Goal: Information Seeking & Learning: Learn about a topic

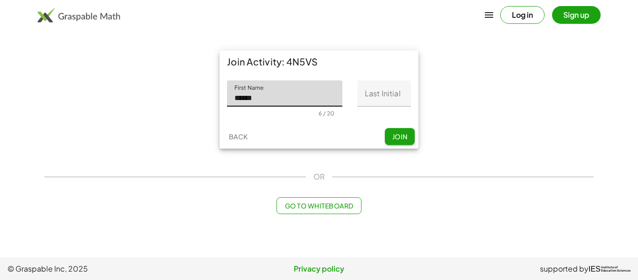
type input "******"
click at [396, 95] on input "Last Initial" at bounding box center [384, 93] width 54 height 26
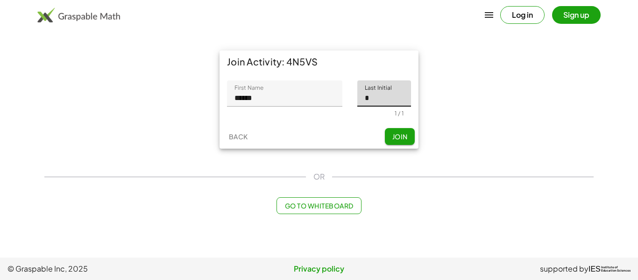
type input "*"
click at [407, 138] on span "Join" at bounding box center [399, 136] width 15 height 8
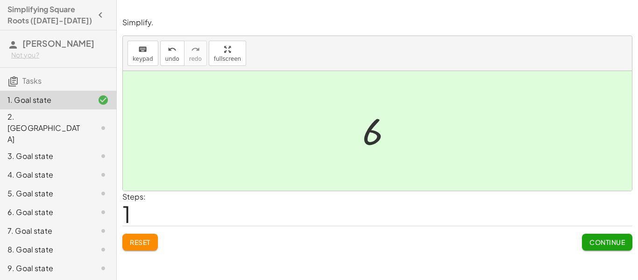
click at [616, 236] on button "Continue" at bounding box center [607, 242] width 50 height 17
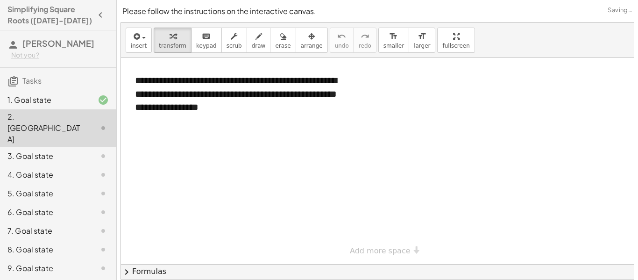
click at [68, 147] on div "1. Goal state" at bounding box center [58, 156] width 116 height 19
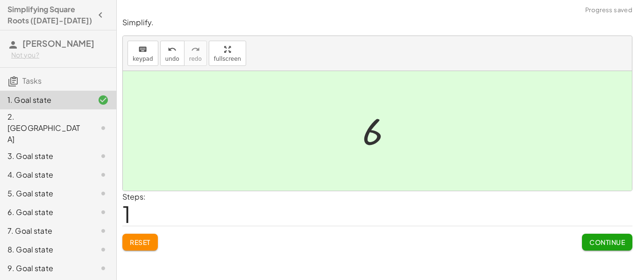
click at [157, 239] on button "Reset" at bounding box center [139, 242] width 35 height 17
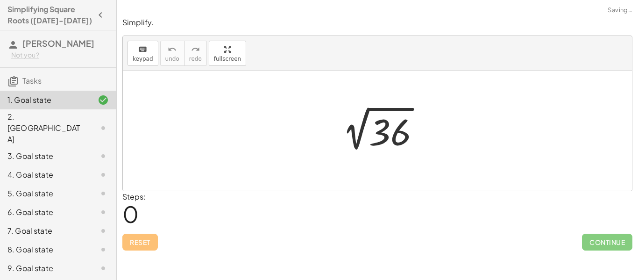
click at [368, 148] on div at bounding box center [381, 130] width 102 height 47
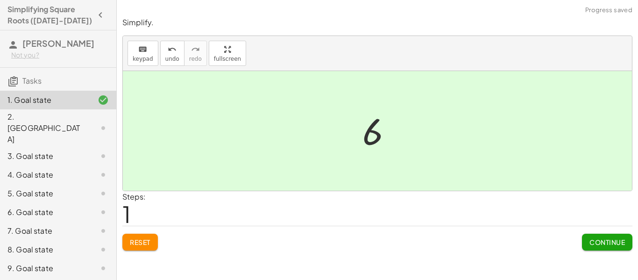
click at [148, 242] on span "Reset" at bounding box center [140, 242] width 21 height 8
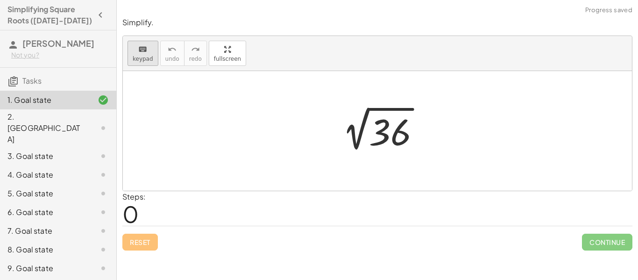
click at [138, 43] on div "keyboard" at bounding box center [143, 48] width 21 height 11
click at [139, 52] on icon "keyboard" at bounding box center [142, 49] width 9 height 11
click at [401, 135] on div at bounding box center [381, 130] width 102 height 47
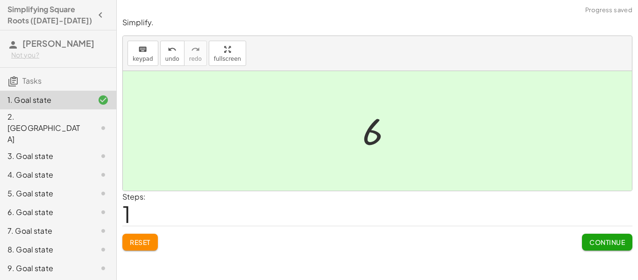
click at [149, 238] on span "Reset" at bounding box center [140, 242] width 21 height 8
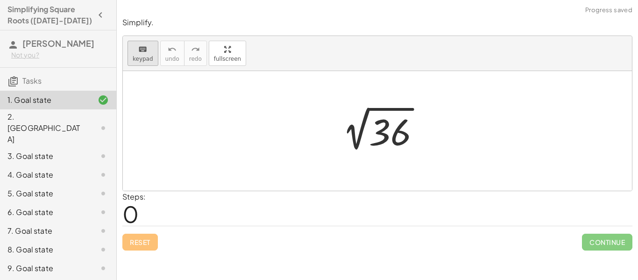
click at [141, 50] on icon "keyboard" at bounding box center [142, 49] width 9 height 11
click at [369, 129] on div at bounding box center [381, 130] width 102 height 47
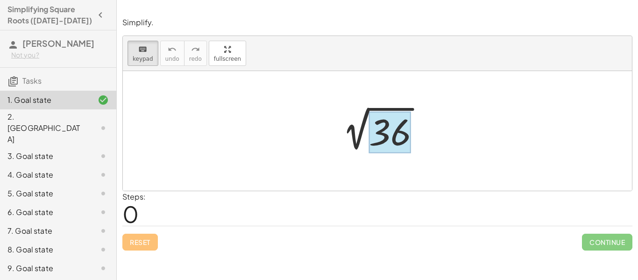
click at [397, 133] on div at bounding box center [390, 133] width 42 height 42
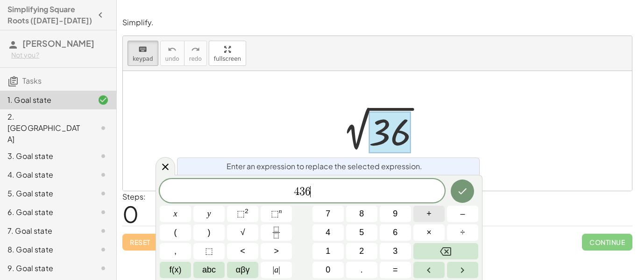
scroll to position [2, 0]
click at [454, 191] on button "Done" at bounding box center [462, 190] width 23 height 23
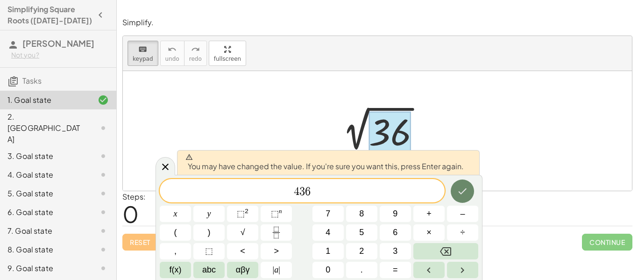
click at [454, 191] on button "Done" at bounding box center [462, 190] width 23 height 23
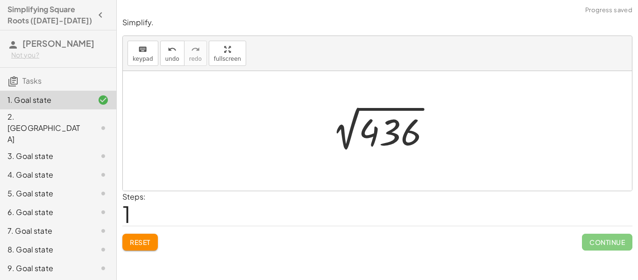
click at [290, 117] on div at bounding box center [377, 131] width 509 height 120
click at [367, 134] on div at bounding box center [380, 130] width 123 height 47
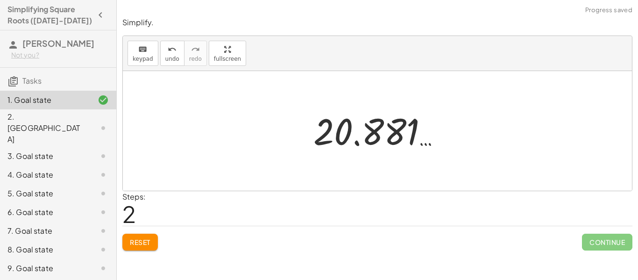
click at [367, 134] on div at bounding box center [381, 131] width 144 height 46
click at [135, 234] on button "Reset" at bounding box center [139, 242] width 35 height 17
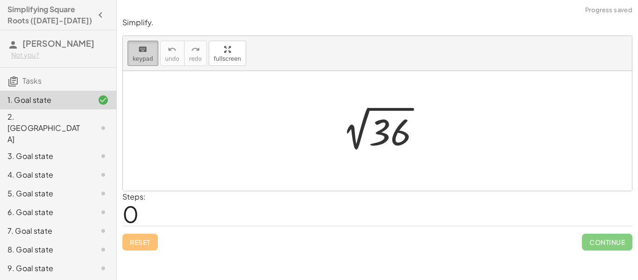
click at [147, 56] on span "keypad" at bounding box center [143, 59] width 21 height 7
click at [146, 56] on span "keypad" at bounding box center [143, 59] width 21 height 7
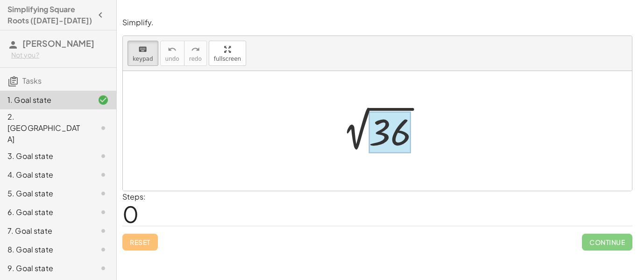
click at [389, 131] on div at bounding box center [390, 133] width 42 height 42
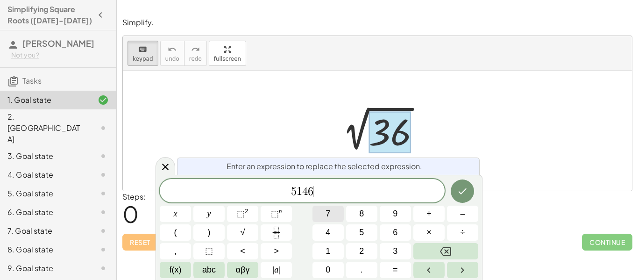
scroll to position [4, 0]
click at [461, 193] on icon "Done" at bounding box center [462, 190] width 11 height 11
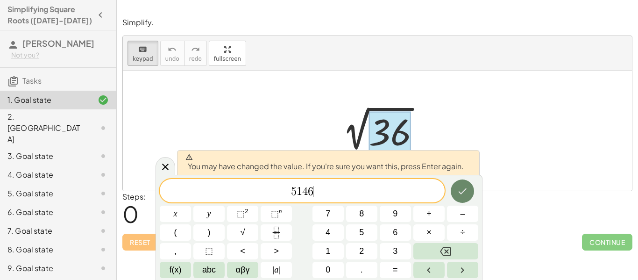
click at [461, 193] on icon "Done" at bounding box center [462, 190] width 11 height 11
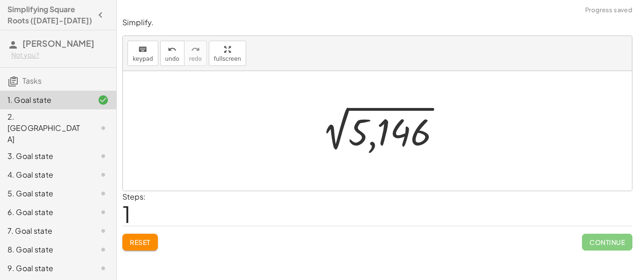
click at [399, 135] on div at bounding box center [380, 130] width 143 height 47
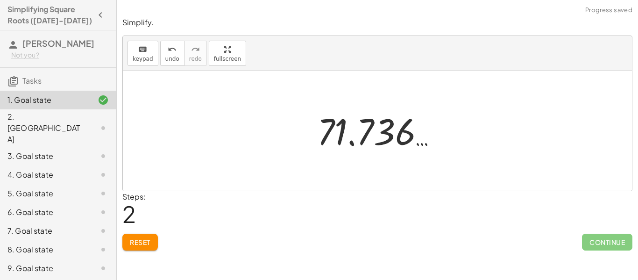
click at [130, 242] on span "Reset" at bounding box center [140, 242] width 21 height 8
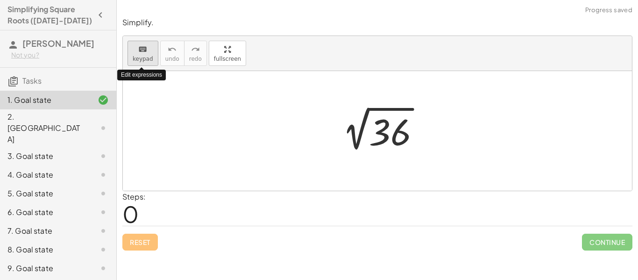
click at [145, 51] on icon "keyboard" at bounding box center [142, 49] width 9 height 11
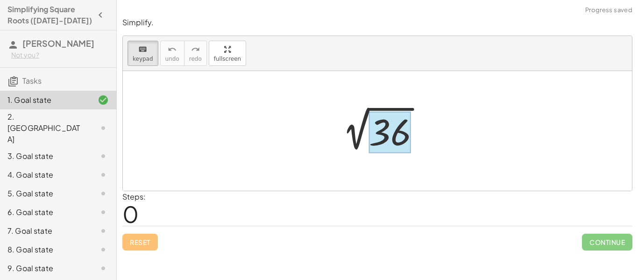
click at [377, 126] on div at bounding box center [390, 133] width 42 height 42
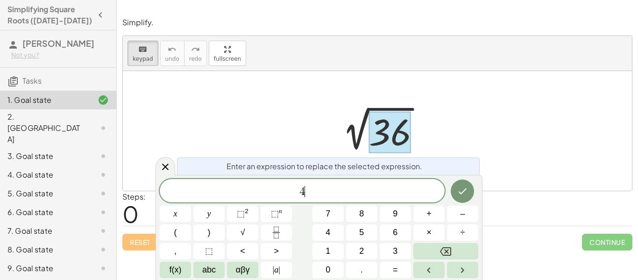
scroll to position [6, 0]
click at [430, 226] on span "×" at bounding box center [428, 232] width 5 height 13
click at [457, 189] on icon "Done" at bounding box center [462, 190] width 11 height 11
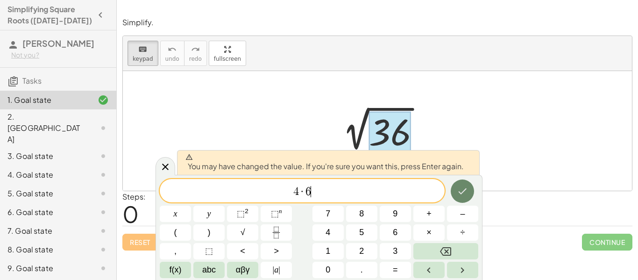
click at [457, 189] on icon "Done" at bounding box center [462, 190] width 11 height 11
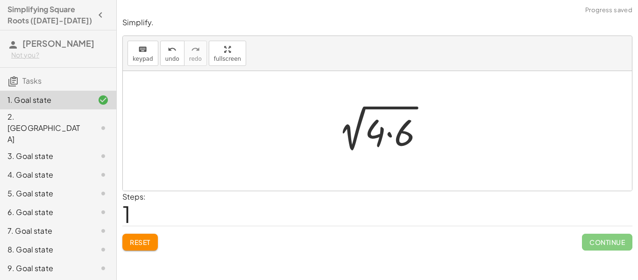
click at [383, 140] on div at bounding box center [381, 131] width 111 height 48
click at [375, 128] on div at bounding box center [381, 131] width 111 height 48
click at [369, 134] on div at bounding box center [381, 131] width 111 height 48
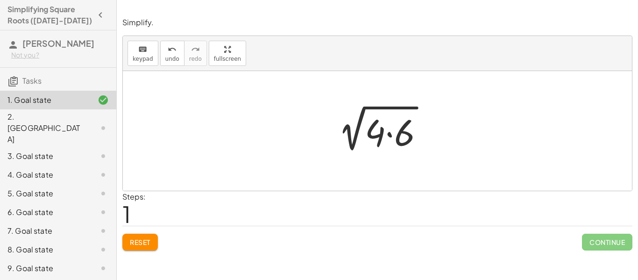
click at [369, 134] on div at bounding box center [381, 131] width 111 height 48
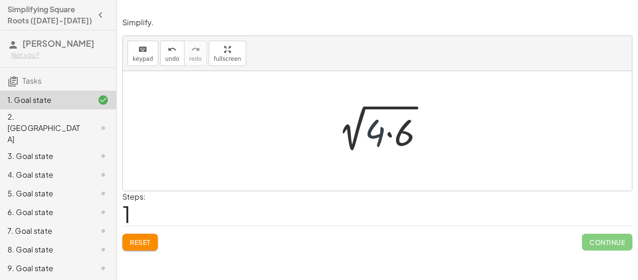
click at [376, 140] on div at bounding box center [381, 131] width 111 height 48
click at [376, 136] on div at bounding box center [381, 131] width 111 height 48
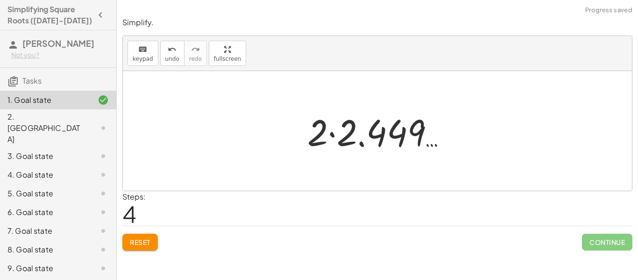
click at [147, 239] on span "Reset" at bounding box center [140, 242] width 21 height 8
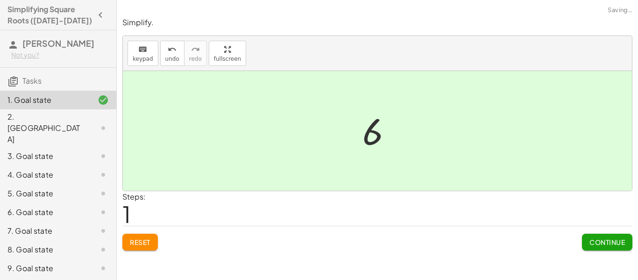
click at [142, 248] on button "Reset" at bounding box center [139, 242] width 35 height 17
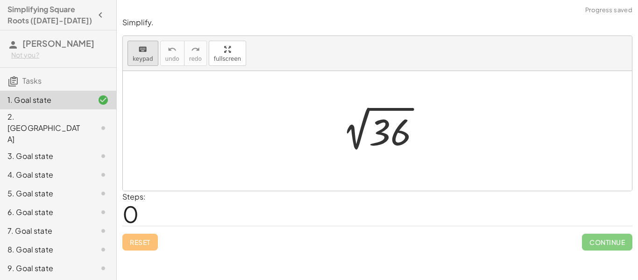
click at [148, 53] on div "keyboard" at bounding box center [143, 48] width 21 height 11
click at [147, 54] on button "keyboard keypad" at bounding box center [143, 53] width 31 height 25
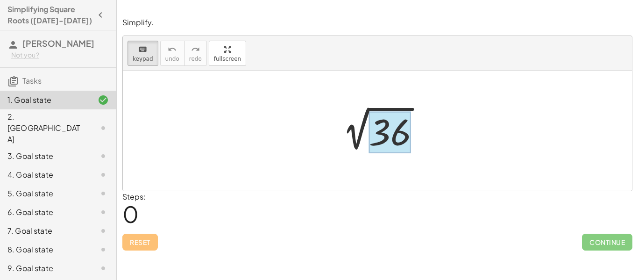
click at [392, 146] on div at bounding box center [390, 133] width 42 height 42
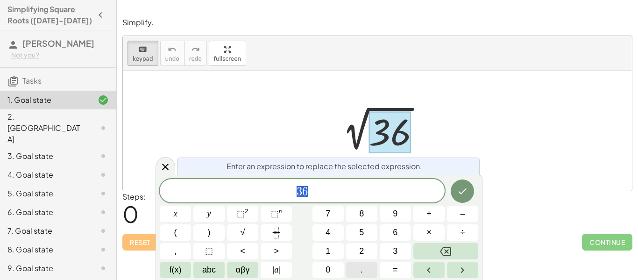
scroll to position [7, 0]
click at [427, 234] on span "×" at bounding box center [428, 232] width 5 height 13
click at [391, 234] on button "6" at bounding box center [395, 232] width 31 height 16
click at [464, 191] on icon "Done" at bounding box center [462, 190] width 11 height 11
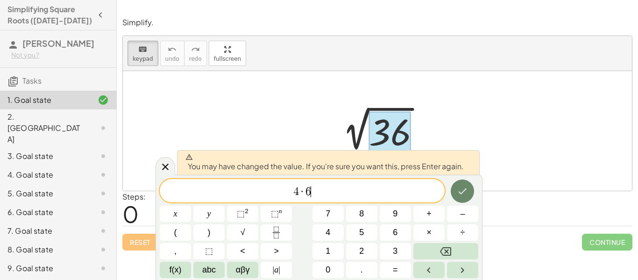
click at [464, 191] on icon "Done" at bounding box center [462, 190] width 11 height 11
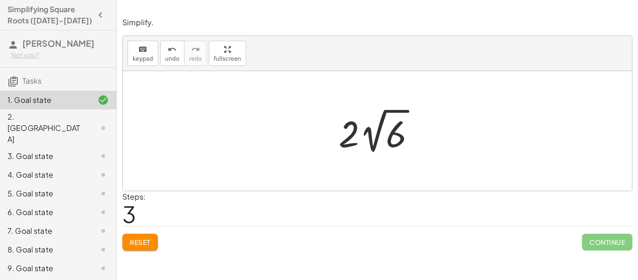
click at [149, 246] on span "Reset" at bounding box center [140, 242] width 21 height 8
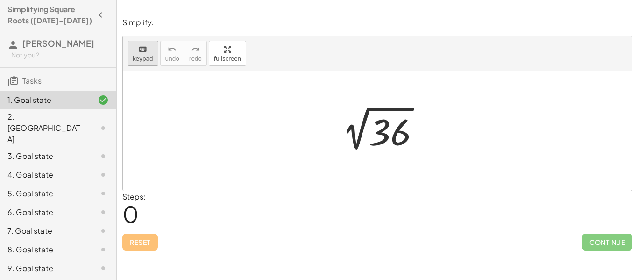
click at [146, 56] on span "keypad" at bounding box center [143, 59] width 21 height 7
click at [378, 129] on div at bounding box center [381, 130] width 102 height 47
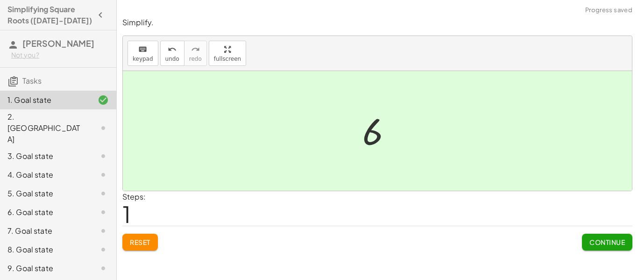
click at [148, 248] on button "Reset" at bounding box center [139, 242] width 35 height 17
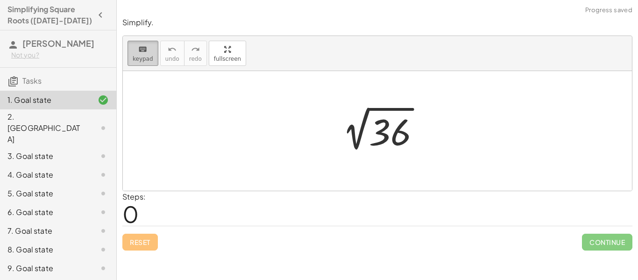
click at [147, 56] on span "keypad" at bounding box center [143, 59] width 21 height 7
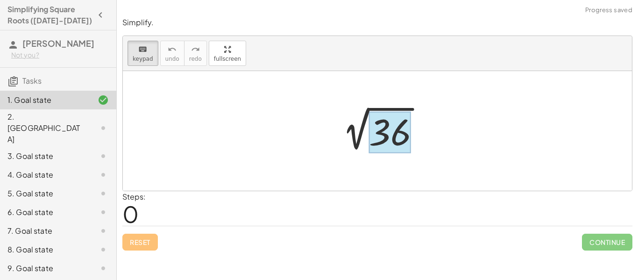
click at [388, 125] on div at bounding box center [390, 133] width 42 height 42
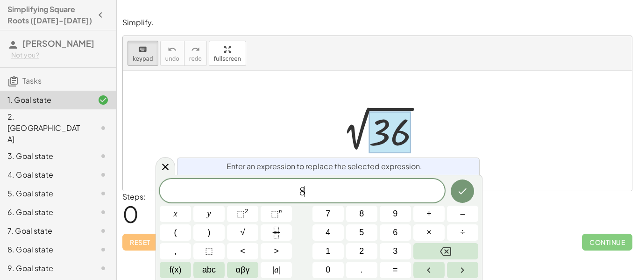
scroll to position [8, 0]
click at [468, 194] on icon "Done" at bounding box center [462, 190] width 11 height 11
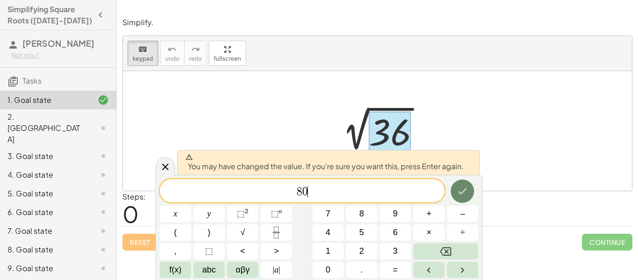
click at [468, 194] on icon "Done" at bounding box center [462, 190] width 11 height 11
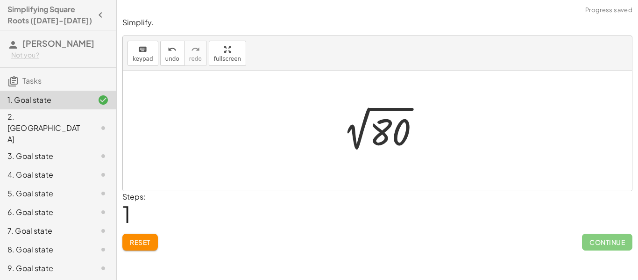
click at [351, 131] on div at bounding box center [380, 130] width 101 height 47
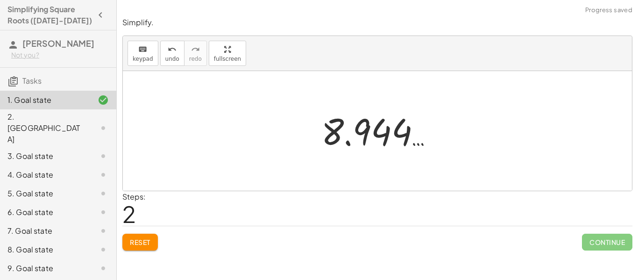
click at [156, 245] on button "Reset" at bounding box center [139, 242] width 35 height 17
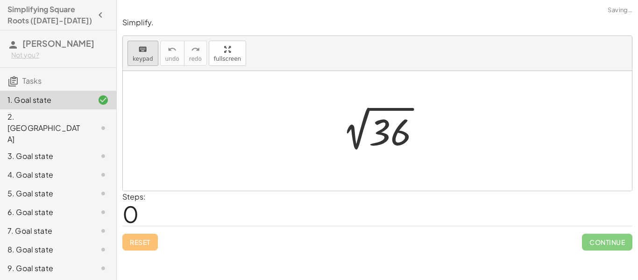
click at [150, 46] on div "keyboard" at bounding box center [143, 48] width 21 height 11
click at [378, 149] on div at bounding box center [390, 133] width 42 height 42
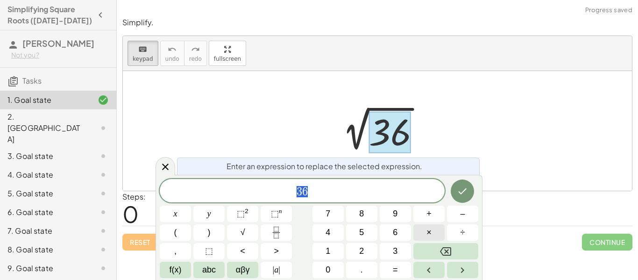
scroll to position [9, 0]
click at [434, 235] on button "×" at bounding box center [428, 232] width 31 height 16
click at [460, 197] on button "Done" at bounding box center [462, 190] width 23 height 23
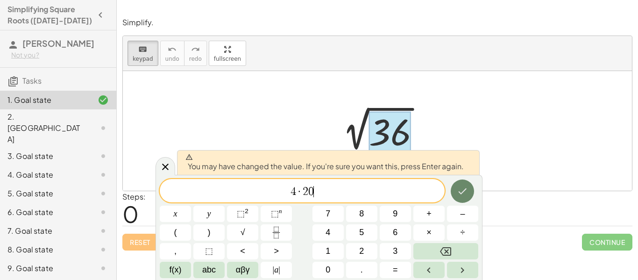
click at [460, 197] on button "Done" at bounding box center [462, 190] width 23 height 23
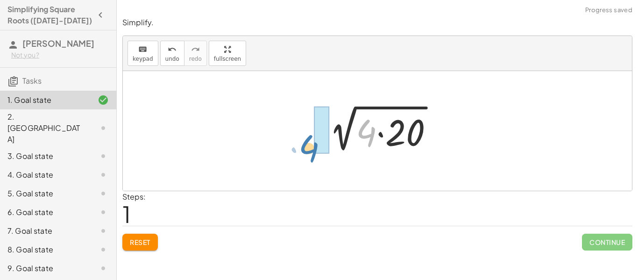
drag, startPoint x: 367, startPoint y: 138, endPoint x: 310, endPoint y: 152, distance: 58.7
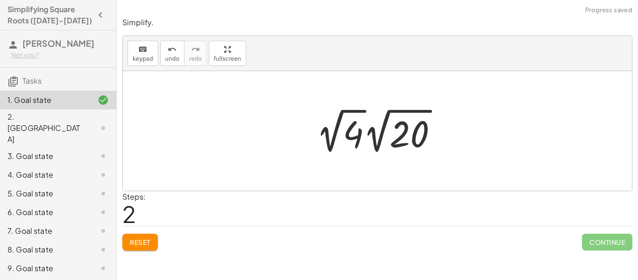
click at [332, 146] on div at bounding box center [381, 130] width 138 height 51
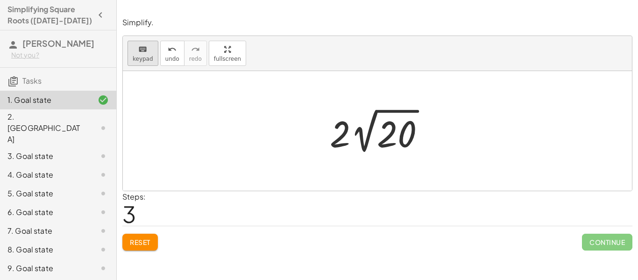
click at [145, 54] on icon "keyboard" at bounding box center [142, 49] width 9 height 11
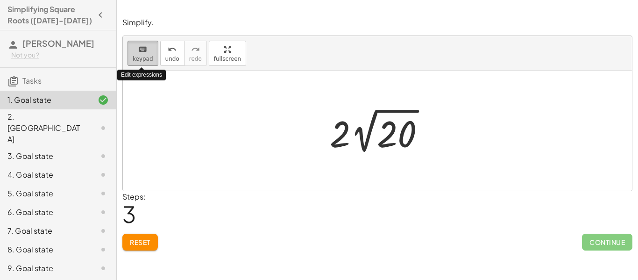
click at [145, 54] on icon "keyboard" at bounding box center [142, 49] width 9 height 11
click at [140, 242] on span "Reset" at bounding box center [140, 242] width 21 height 8
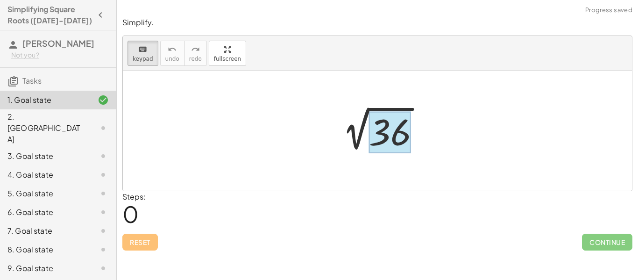
click at [372, 136] on div at bounding box center [390, 133] width 42 height 42
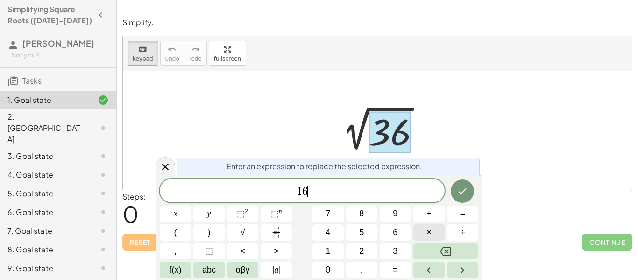
click at [437, 228] on button "×" at bounding box center [428, 232] width 31 height 16
click at [453, 187] on button "Done" at bounding box center [462, 190] width 23 height 23
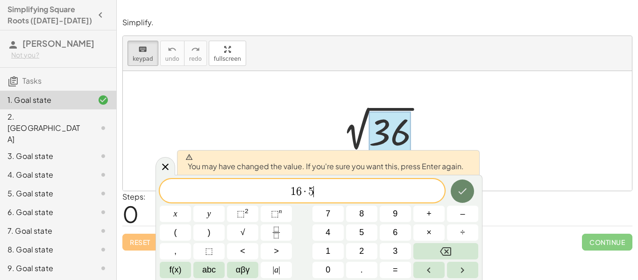
click at [453, 187] on button "Done" at bounding box center [462, 190] width 23 height 23
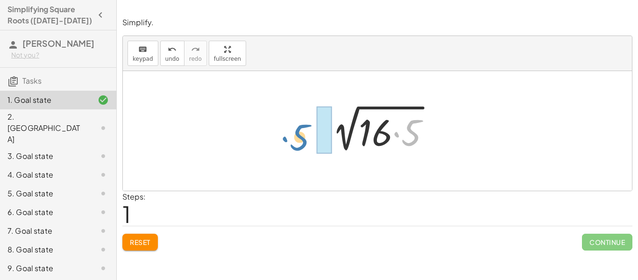
drag, startPoint x: 414, startPoint y: 142, endPoint x: 303, endPoint y: 147, distance: 111.3
click at [303, 147] on div "2 √ 36 · 5 2 √ ( · 16 · 5 )" at bounding box center [377, 131] width 509 height 120
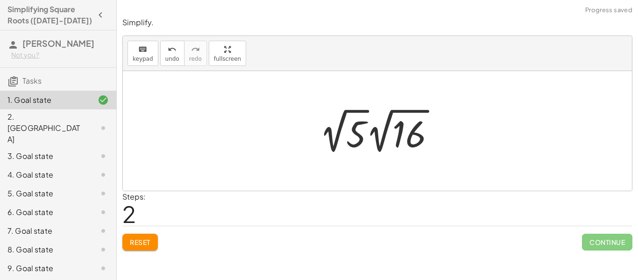
click at [380, 147] on div at bounding box center [381, 130] width 132 height 51
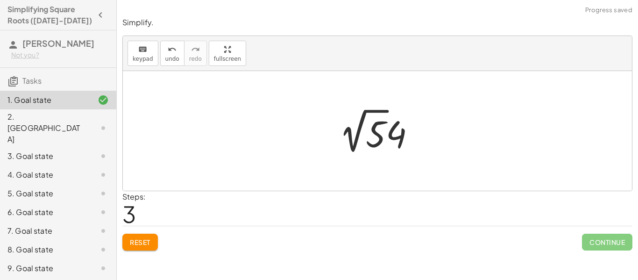
click at [387, 135] on div at bounding box center [380, 130] width 93 height 51
click at [357, 141] on div at bounding box center [380, 130] width 93 height 51
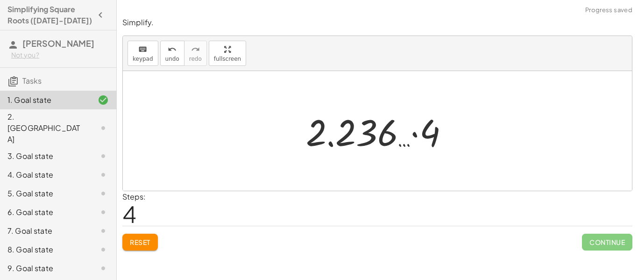
click at [149, 249] on button "Reset" at bounding box center [139, 242] width 35 height 17
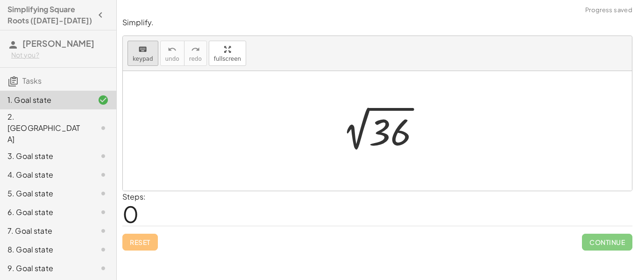
click at [143, 50] on icon "keyboard" at bounding box center [142, 49] width 9 height 11
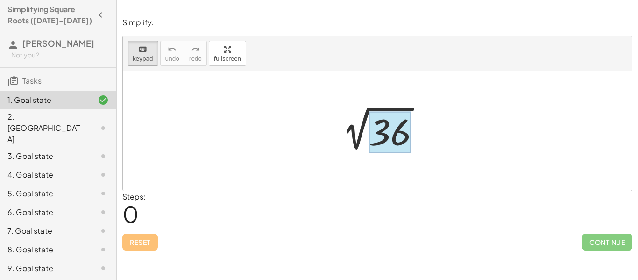
click at [408, 138] on div at bounding box center [390, 133] width 42 height 42
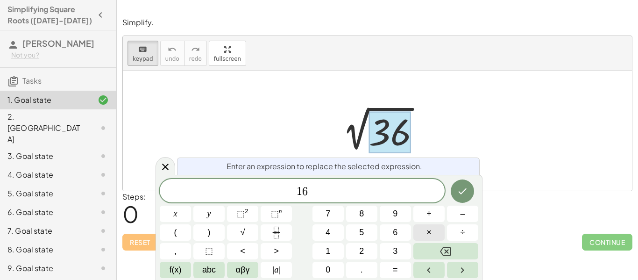
click at [426, 225] on button "×" at bounding box center [428, 232] width 31 height 16
click at [466, 190] on icon "Done" at bounding box center [462, 190] width 11 height 11
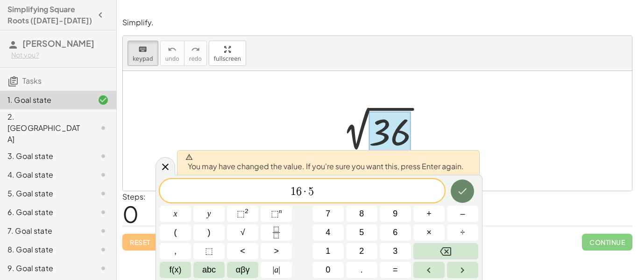
click at [466, 190] on icon "Done" at bounding box center [462, 190] width 11 height 11
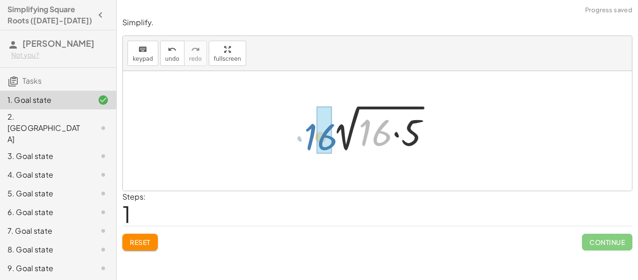
drag, startPoint x: 378, startPoint y: 133, endPoint x: 322, endPoint y: 137, distance: 56.2
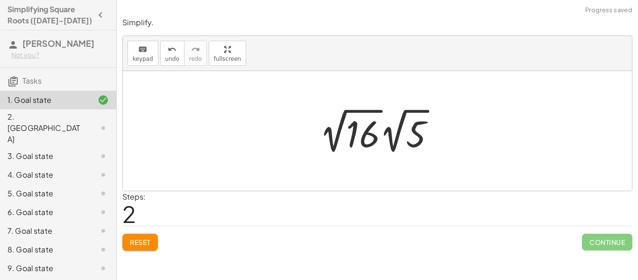
click at [331, 149] on div at bounding box center [381, 130] width 132 height 51
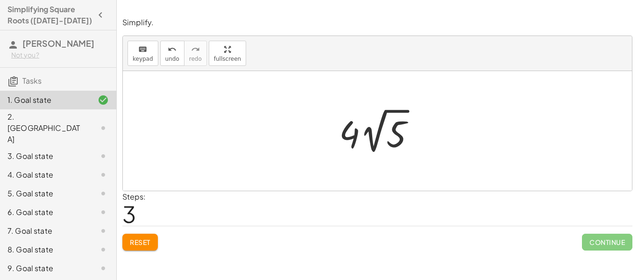
click at [141, 246] on span "Reset" at bounding box center [140, 242] width 21 height 8
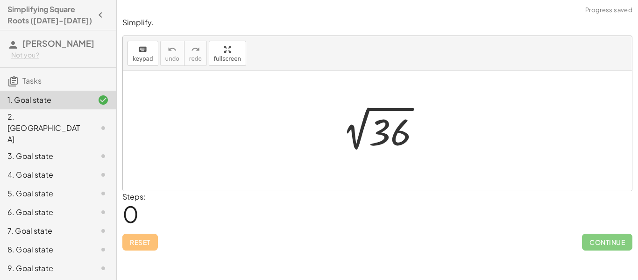
click at [370, 143] on div at bounding box center [381, 130] width 102 height 47
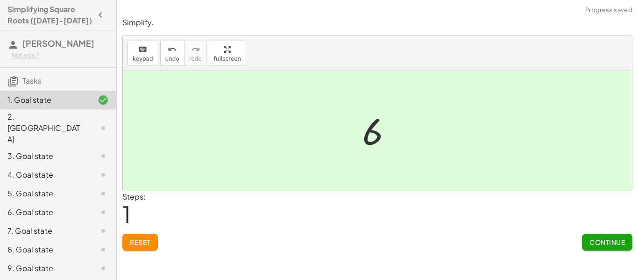
click at [606, 249] on button "Continue" at bounding box center [607, 242] width 50 height 17
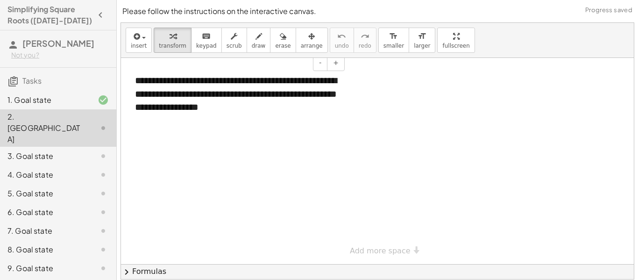
click at [178, 122] on div "**********" at bounding box center [236, 93] width 221 height 59
click at [181, 164] on div at bounding box center [377, 161] width 513 height 206
click at [250, 136] on div at bounding box center [377, 161] width 513 height 206
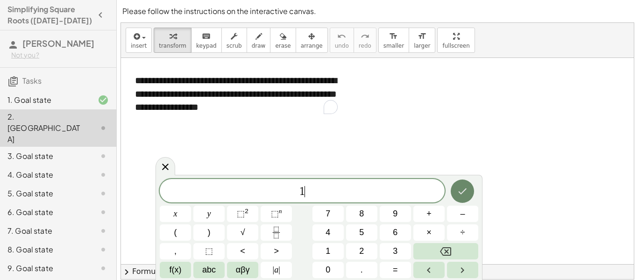
click at [454, 199] on button "Done" at bounding box center [462, 190] width 23 height 23
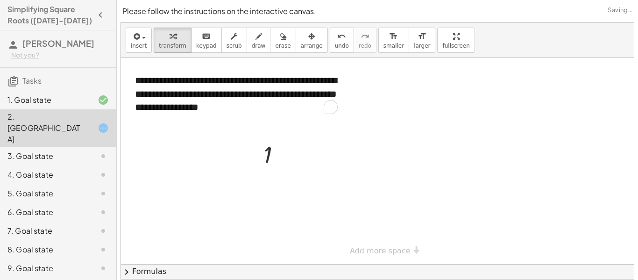
click at [454, 199] on div at bounding box center [377, 161] width 513 height 206
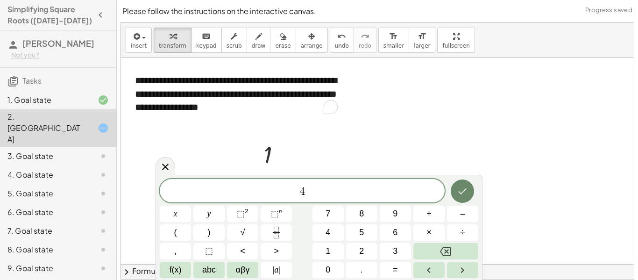
click at [459, 189] on icon "Done" at bounding box center [462, 190] width 11 height 11
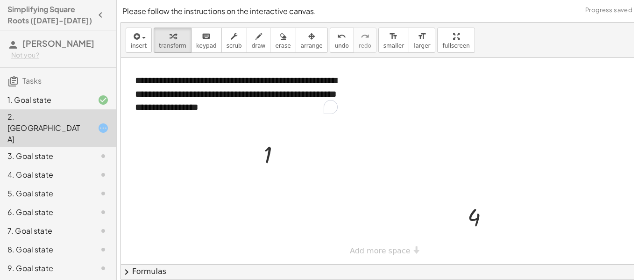
click at [313, 185] on div at bounding box center [377, 161] width 513 height 206
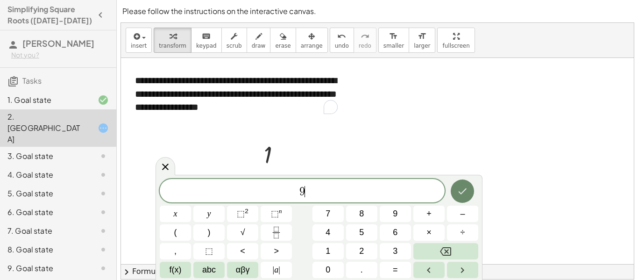
click at [459, 198] on button "Done" at bounding box center [462, 190] width 23 height 23
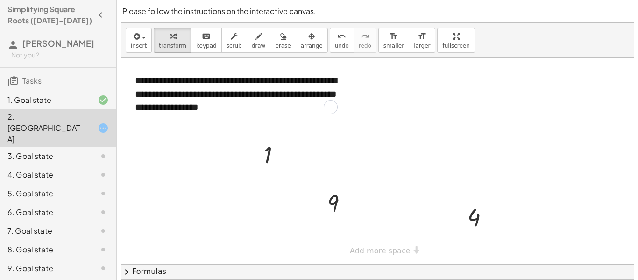
click at [346, 175] on div at bounding box center [377, 161] width 513 height 206
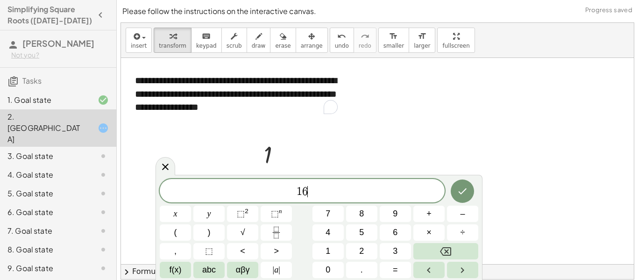
click at [457, 183] on button "Done" at bounding box center [462, 190] width 23 height 23
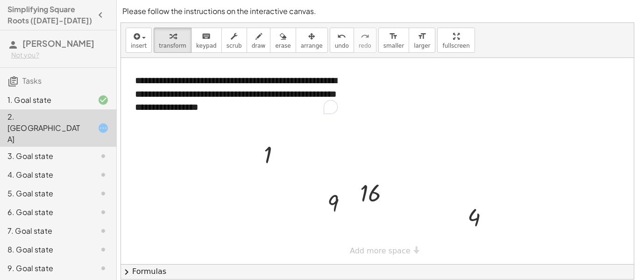
click at [458, 184] on div at bounding box center [377, 161] width 513 height 206
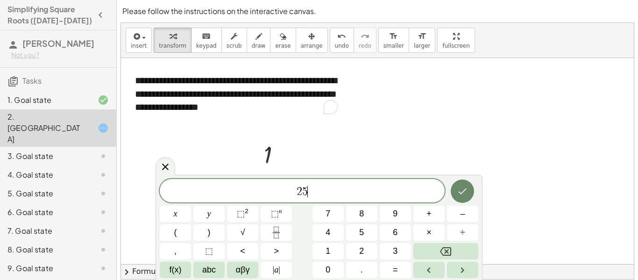
click at [461, 196] on icon "Done" at bounding box center [462, 190] width 11 height 11
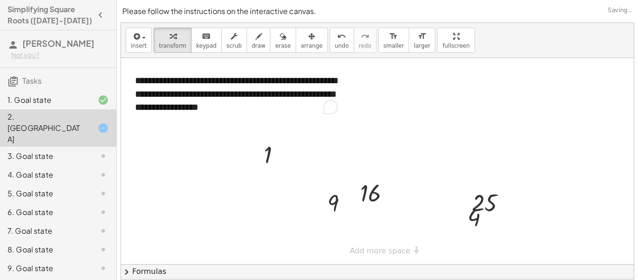
click at [198, 196] on div at bounding box center [377, 161] width 513 height 206
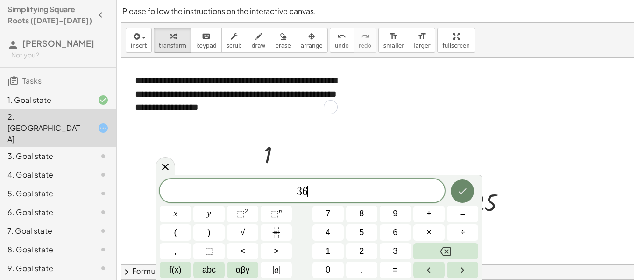
click at [458, 192] on icon "Done" at bounding box center [462, 190] width 11 height 11
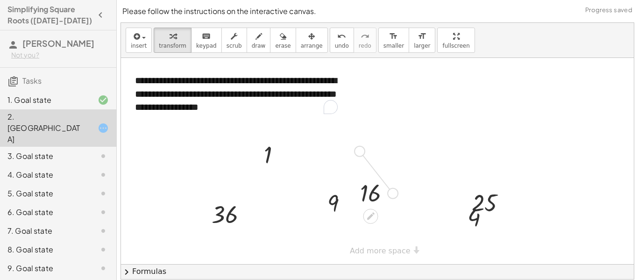
drag, startPoint x: 392, startPoint y: 195, endPoint x: 359, endPoint y: 150, distance: 55.7
click at [359, 150] on div "**********" at bounding box center [377, 161] width 513 height 206
click at [365, 192] on div at bounding box center [378, 192] width 47 height 31
click at [369, 216] on icon at bounding box center [370, 216] width 7 height 7
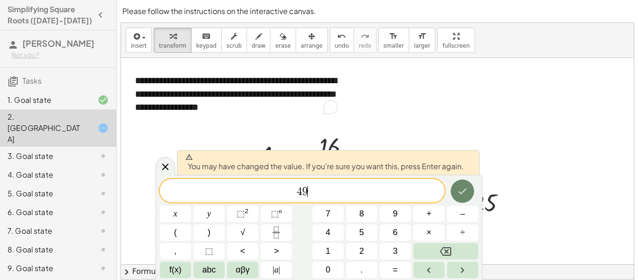
click at [458, 184] on button "Done" at bounding box center [462, 190] width 23 height 23
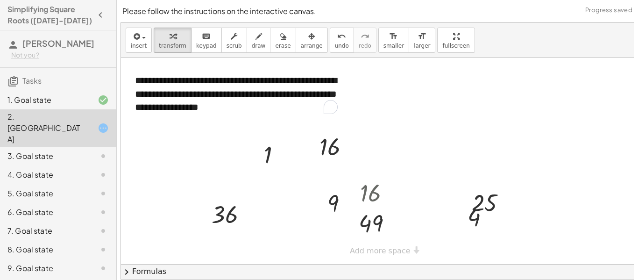
click at [284, 189] on div at bounding box center [377, 161] width 513 height 206
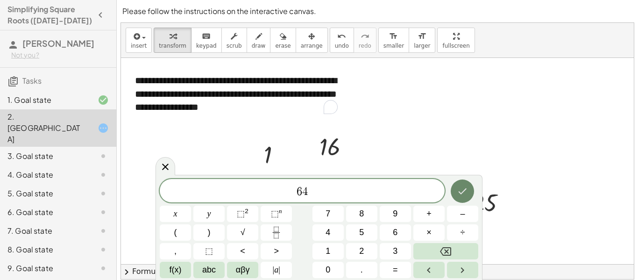
click at [460, 194] on icon "Done" at bounding box center [462, 190] width 11 height 11
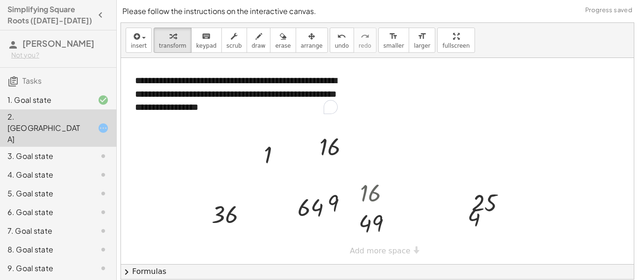
click at [405, 141] on div at bounding box center [377, 161] width 513 height 206
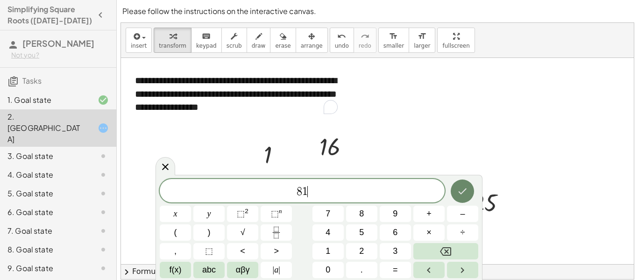
click at [459, 185] on icon "Done" at bounding box center [462, 190] width 11 height 11
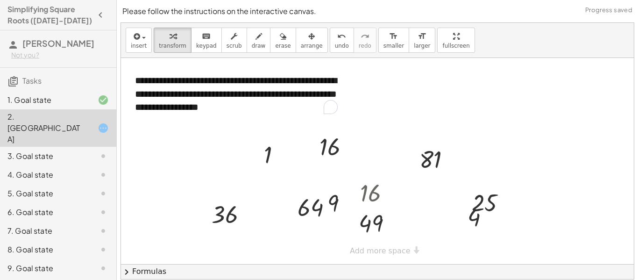
click at [379, 149] on div at bounding box center [377, 161] width 513 height 206
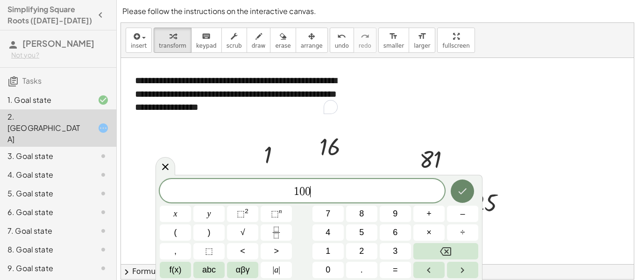
click at [464, 190] on icon "Done" at bounding box center [462, 190] width 11 height 11
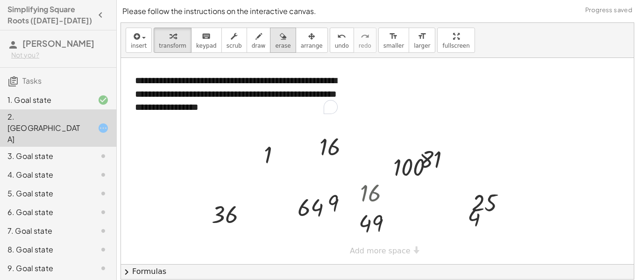
click at [275, 43] on span "erase" at bounding box center [282, 46] width 15 height 7
click at [371, 190] on div at bounding box center [377, 161] width 513 height 206
drag, startPoint x: 377, startPoint y: 191, endPoint x: 370, endPoint y: 187, distance: 8.4
click at [370, 187] on div at bounding box center [377, 161] width 513 height 206
click at [330, 40] on button "undo undo" at bounding box center [342, 40] width 24 height 25
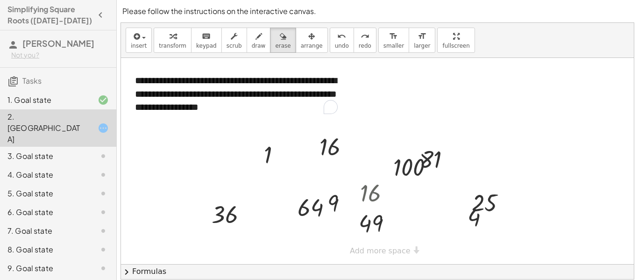
click at [365, 177] on div at bounding box center [377, 161] width 513 height 206
drag, startPoint x: 365, startPoint y: 177, endPoint x: 366, endPoint y: 183, distance: 5.6
click at [366, 183] on div at bounding box center [377, 161] width 513 height 206
click at [303, 41] on button "arrange" at bounding box center [312, 40] width 32 height 25
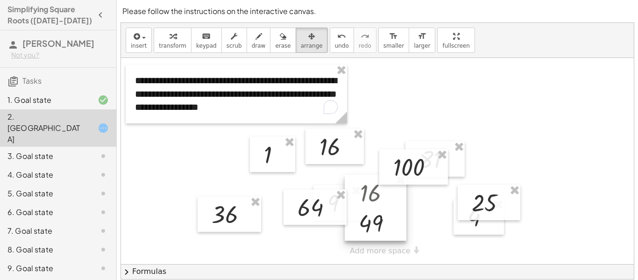
click at [370, 196] on div at bounding box center [376, 208] width 62 height 66
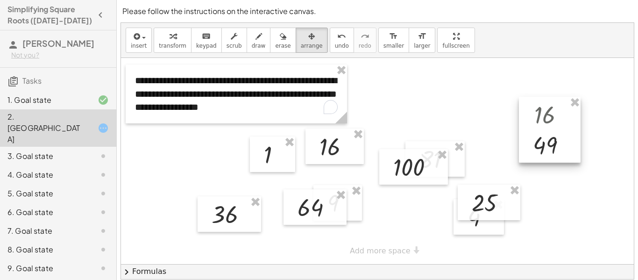
drag, startPoint x: 370, startPoint y: 196, endPoint x: 546, endPoint y: 117, distance: 192.1
click at [546, 117] on div at bounding box center [550, 130] width 62 height 66
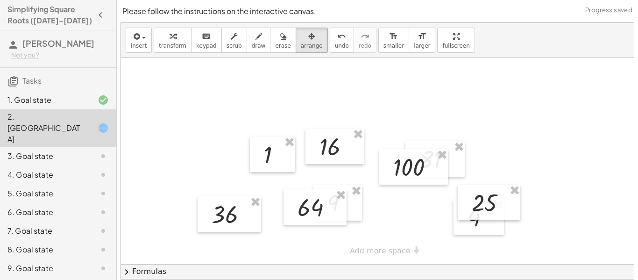
click at [437, 123] on div at bounding box center [377, 161] width 513 height 206
click at [247, 41] on button "draw" at bounding box center [259, 40] width 24 height 25
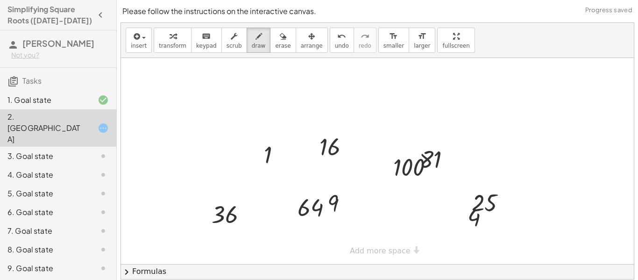
click at [182, 110] on div at bounding box center [377, 161] width 513 height 206
click at [335, 45] on span "undo" at bounding box center [342, 46] width 14 height 7
click at [202, 40] on icon "keyboard" at bounding box center [206, 36] width 9 height 11
click at [203, 121] on div at bounding box center [377, 161] width 513 height 206
click at [213, 162] on div at bounding box center [377, 161] width 513 height 206
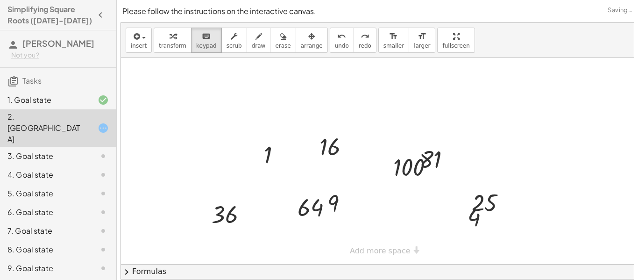
click at [213, 162] on div at bounding box center [377, 161] width 513 height 206
click at [398, 253] on div "1 4 9 25 36 16 64 81 100 × Add more space" at bounding box center [377, 161] width 513 height 206
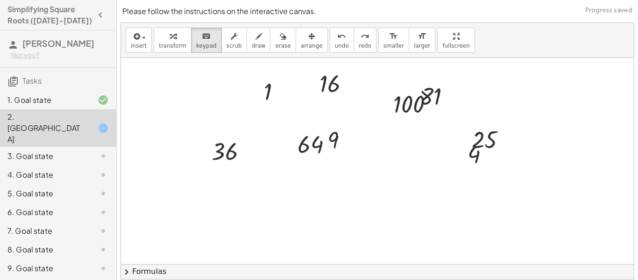
scroll to position [64, 0]
click at [408, 222] on div at bounding box center [377, 200] width 513 height 412
click at [382, 173] on div at bounding box center [377, 200] width 513 height 412
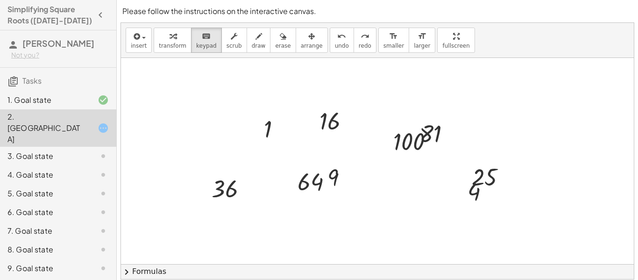
scroll to position [7, 0]
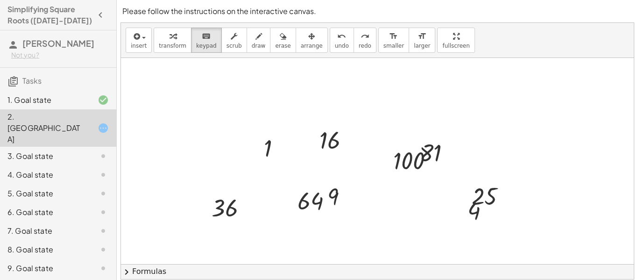
click at [234, 170] on div at bounding box center [377, 257] width 513 height 412
click at [213, 145] on div at bounding box center [377, 257] width 513 height 412
click at [418, 39] on icon "format_size" at bounding box center [422, 36] width 9 height 11
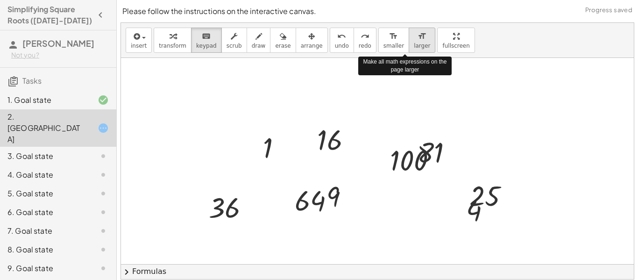
click at [414, 43] on span "larger" at bounding box center [422, 46] width 16 height 7
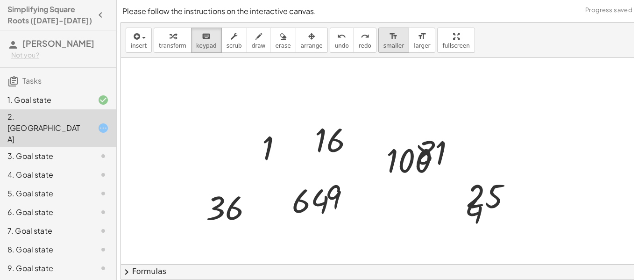
click at [383, 45] on span "smaller" at bounding box center [393, 46] width 21 height 7
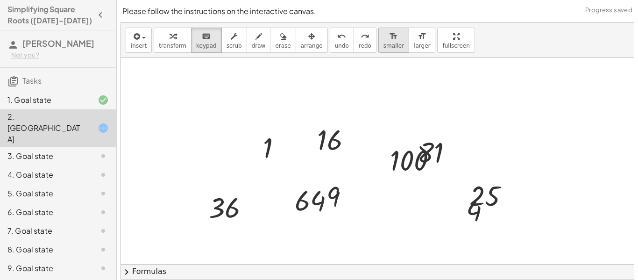
click at [383, 45] on span "smaller" at bounding box center [393, 46] width 21 height 7
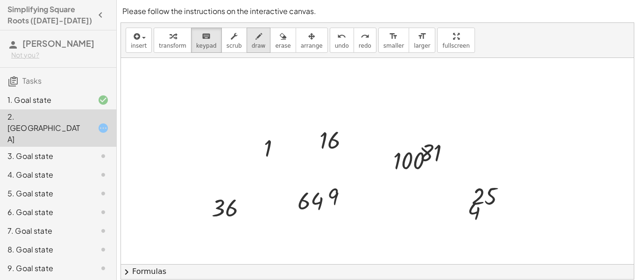
click at [254, 40] on div "button" at bounding box center [259, 35] width 14 height 11
click at [212, 45] on button "keyboard keypad" at bounding box center [206, 40] width 31 height 25
click at [311, 45] on button "arrange" at bounding box center [312, 40] width 32 height 25
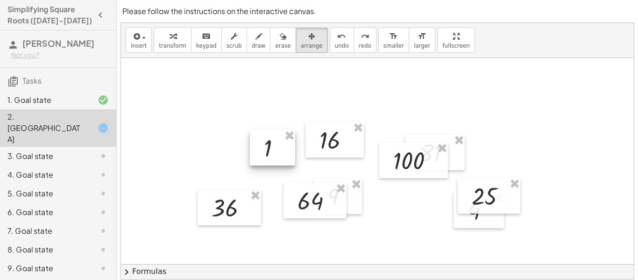
click at [282, 161] on div at bounding box center [272, 147] width 45 height 35
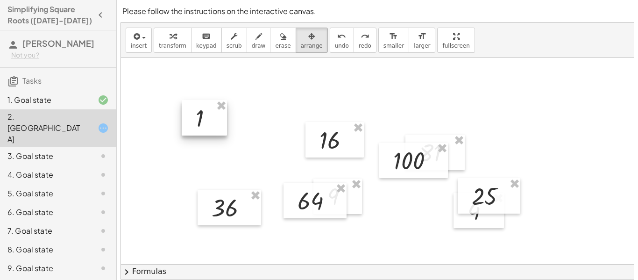
drag, startPoint x: 282, startPoint y: 161, endPoint x: 213, endPoint y: 131, distance: 75.3
click at [213, 131] on div at bounding box center [204, 117] width 45 height 35
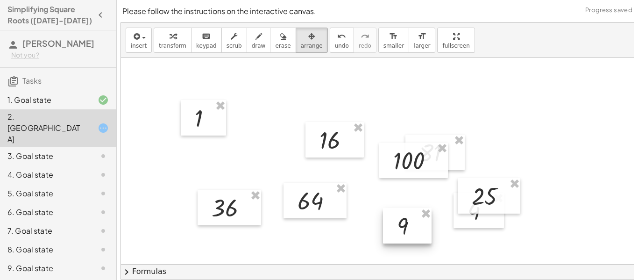
drag, startPoint x: 359, startPoint y: 206, endPoint x: 429, endPoint y: 235, distance: 76.0
click at [429, 235] on div at bounding box center [407, 225] width 49 height 35
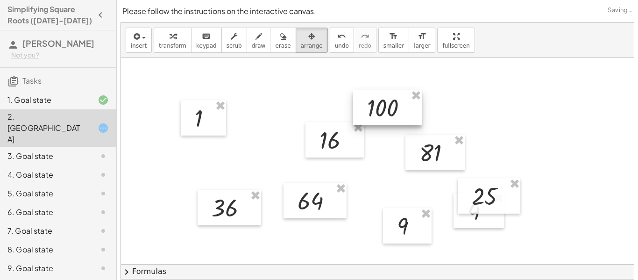
drag, startPoint x: 440, startPoint y: 173, endPoint x: 413, endPoint y: 120, distance: 59.1
click at [413, 120] on div at bounding box center [387, 107] width 69 height 35
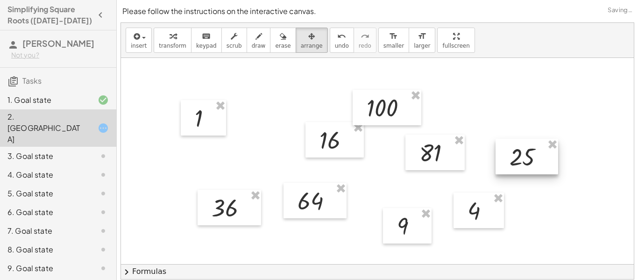
drag, startPoint x: 484, startPoint y: 204, endPoint x: 529, endPoint y: 156, distance: 66.1
click at [529, 156] on div at bounding box center [527, 156] width 63 height 35
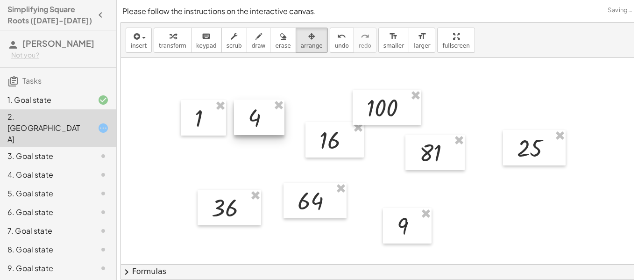
drag, startPoint x: 496, startPoint y: 214, endPoint x: 276, endPoint y: 122, distance: 238.2
click at [276, 122] on div at bounding box center [259, 116] width 50 height 35
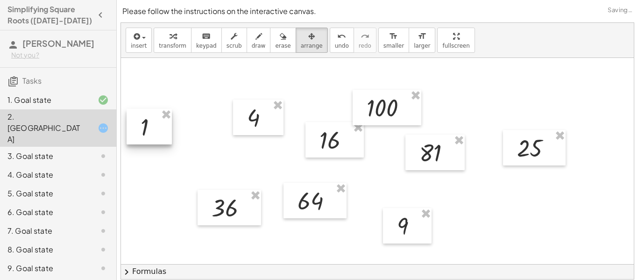
drag, startPoint x: 214, startPoint y: 124, endPoint x: 159, endPoint y: 134, distance: 56.4
click at [159, 134] on div at bounding box center [149, 126] width 45 height 35
drag, startPoint x: 258, startPoint y: 125, endPoint x: 200, endPoint y: 136, distance: 59.4
click at [200, 136] on div at bounding box center [199, 127] width 50 height 35
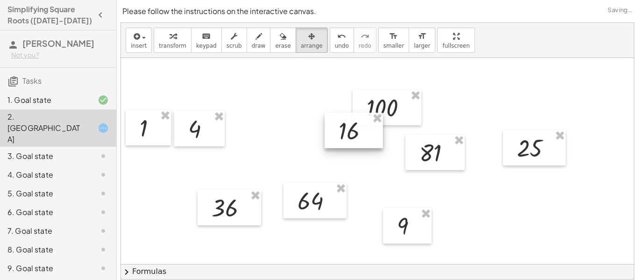
drag, startPoint x: 356, startPoint y: 142, endPoint x: 376, endPoint y: 132, distance: 21.3
click at [376, 132] on div at bounding box center [354, 130] width 58 height 35
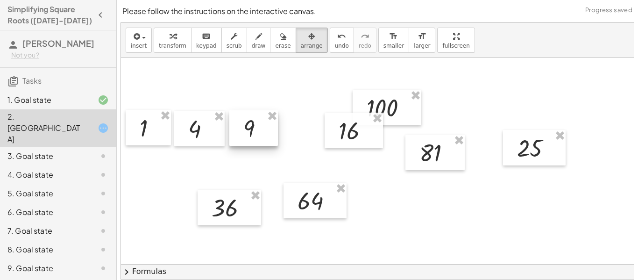
drag, startPoint x: 403, startPoint y: 239, endPoint x: 248, endPoint y: 141, distance: 183.1
click at [248, 141] on div at bounding box center [253, 127] width 49 height 35
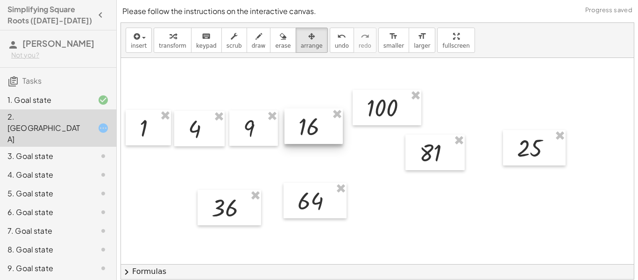
drag, startPoint x: 367, startPoint y: 135, endPoint x: 326, endPoint y: 131, distance: 40.4
click at [326, 131] on div at bounding box center [313, 125] width 58 height 35
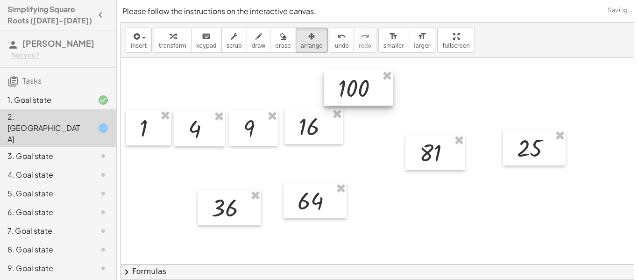
drag, startPoint x: 370, startPoint y: 121, endPoint x: 332, endPoint y: 98, distance: 44.7
click at [332, 98] on div at bounding box center [358, 87] width 69 height 35
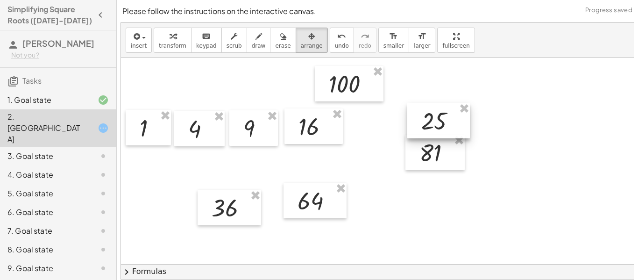
drag, startPoint x: 546, startPoint y: 138, endPoint x: 450, endPoint y: 111, distance: 100.0
click at [450, 111] on div at bounding box center [438, 120] width 63 height 35
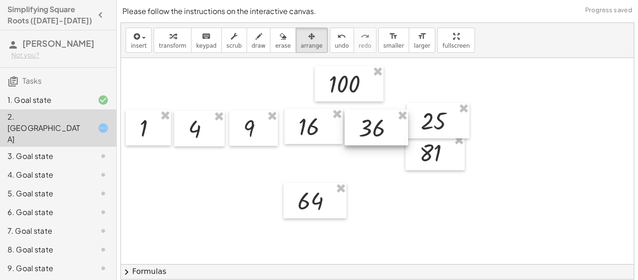
drag, startPoint x: 222, startPoint y: 202, endPoint x: 370, endPoint y: 122, distance: 167.8
click at [370, 122] on div at bounding box center [377, 127] width 64 height 35
click at [310, 139] on div at bounding box center [313, 125] width 58 height 35
click at [307, 140] on div at bounding box center [311, 127] width 58 height 35
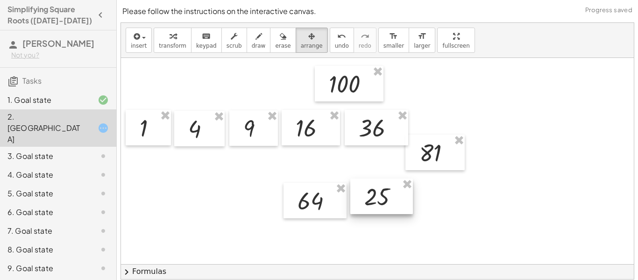
drag, startPoint x: 437, startPoint y: 118, endPoint x: 379, endPoint y: 188, distance: 91.0
click at [379, 188] on div at bounding box center [381, 195] width 63 height 35
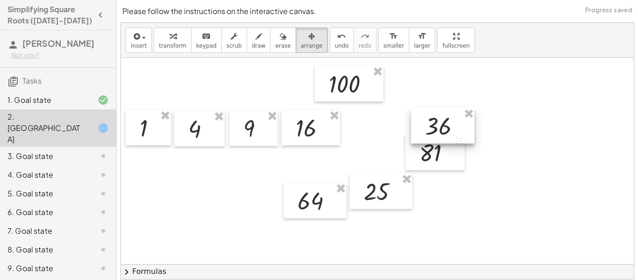
drag, startPoint x: 385, startPoint y: 136, endPoint x: 452, endPoint y: 135, distance: 66.3
click at [452, 135] on div at bounding box center [443, 125] width 64 height 35
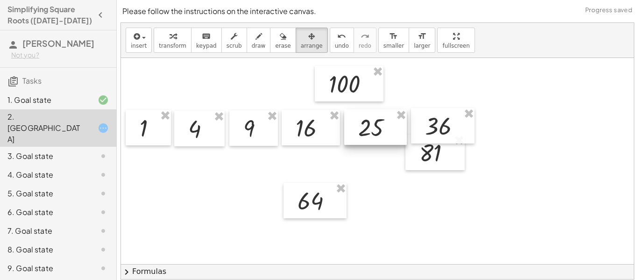
drag, startPoint x: 386, startPoint y: 199, endPoint x: 381, endPoint y: 135, distance: 64.2
click at [381, 135] on div at bounding box center [375, 126] width 63 height 35
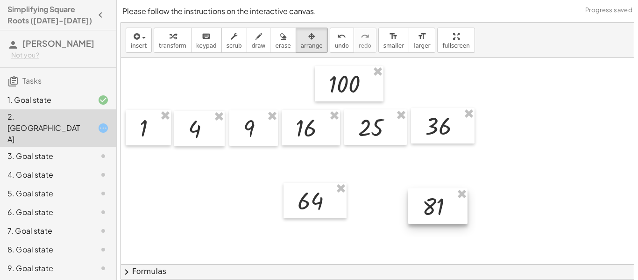
drag, startPoint x: 428, startPoint y: 158, endPoint x: 430, endPoint y: 213, distance: 54.2
click at [430, 213] on div at bounding box center [437, 205] width 59 height 35
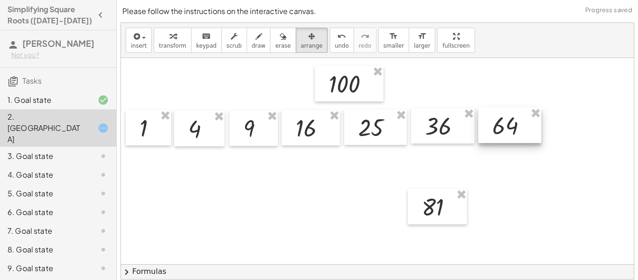
drag, startPoint x: 487, startPoint y: 180, endPoint x: 506, endPoint y: 130, distance: 54.1
click at [506, 130] on div at bounding box center [509, 124] width 63 height 35
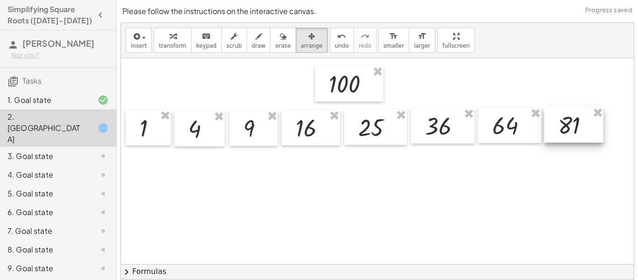
drag, startPoint x: 434, startPoint y: 207, endPoint x: 571, endPoint y: 126, distance: 159.4
click at [571, 126] on div at bounding box center [573, 124] width 59 height 35
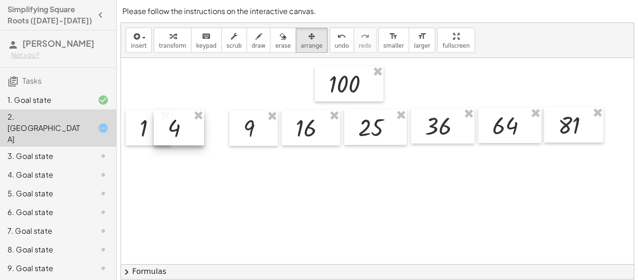
drag, startPoint x: 208, startPoint y: 131, endPoint x: 188, endPoint y: 130, distance: 20.1
click at [188, 130] on div at bounding box center [179, 127] width 50 height 35
drag, startPoint x: 251, startPoint y: 139, endPoint x: 208, endPoint y: 138, distance: 42.5
click at [208, 138] on div at bounding box center [211, 126] width 49 height 35
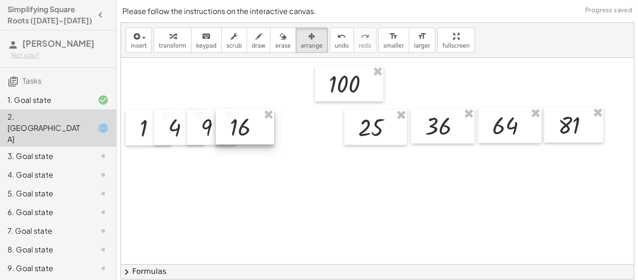
drag, startPoint x: 299, startPoint y: 135, endPoint x: 233, endPoint y: 134, distance: 65.9
click at [233, 134] on div at bounding box center [245, 126] width 58 height 35
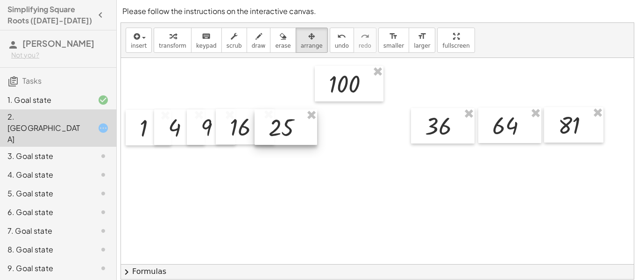
drag, startPoint x: 366, startPoint y: 134, endPoint x: 276, endPoint y: 134, distance: 89.7
click at [276, 134] on div at bounding box center [286, 126] width 63 height 35
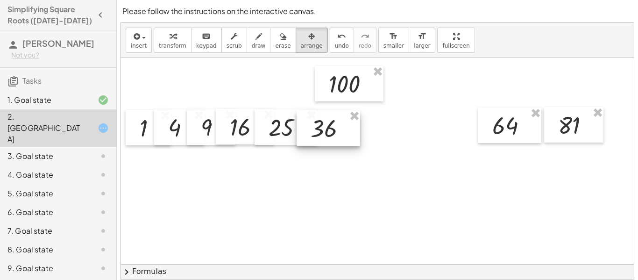
drag, startPoint x: 442, startPoint y: 126, endPoint x: 328, endPoint y: 128, distance: 114.5
click at [328, 128] on div at bounding box center [329, 127] width 64 height 35
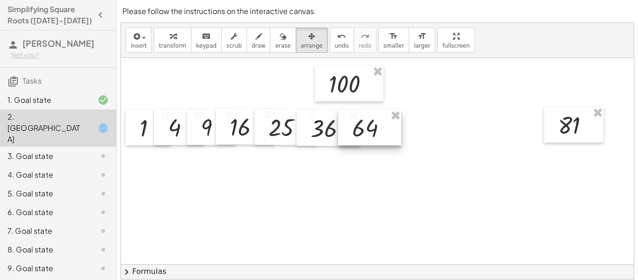
drag, startPoint x: 502, startPoint y: 130, endPoint x: 362, endPoint y: 133, distance: 140.6
click at [362, 133] on div at bounding box center [369, 127] width 63 height 35
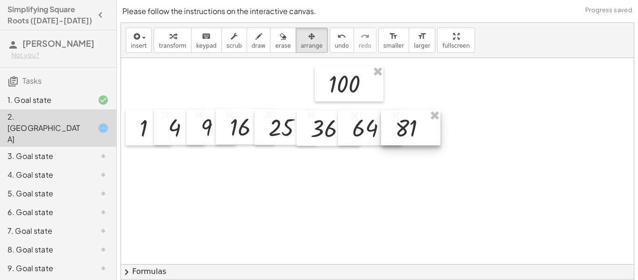
drag, startPoint x: 587, startPoint y: 131, endPoint x: 423, endPoint y: 134, distance: 163.5
click at [423, 134] on div at bounding box center [410, 127] width 59 height 35
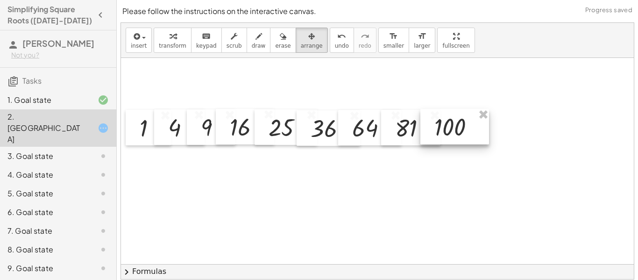
drag, startPoint x: 366, startPoint y: 94, endPoint x: 472, endPoint y: 137, distance: 114.0
click at [472, 137] on div at bounding box center [454, 126] width 69 height 35
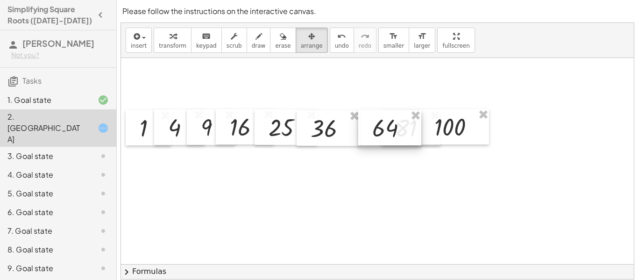
drag, startPoint x: 369, startPoint y: 130, endPoint x: 390, endPoint y: 130, distance: 21.0
click at [390, 130] on div at bounding box center [389, 127] width 63 height 35
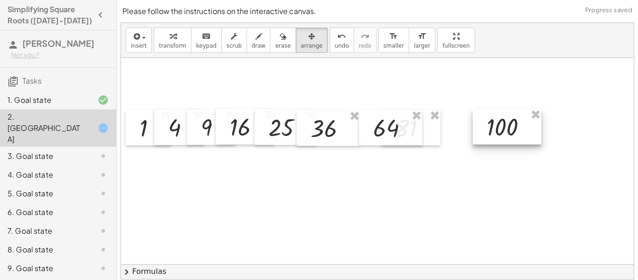
drag, startPoint x: 438, startPoint y: 142, endPoint x: 490, endPoint y: 142, distance: 52.3
click at [490, 142] on div at bounding box center [507, 126] width 69 height 35
drag, startPoint x: 428, startPoint y: 131, endPoint x: 453, endPoint y: 131, distance: 24.8
click at [453, 131] on div at bounding box center [435, 126] width 59 height 35
click at [381, 128] on div at bounding box center [392, 127] width 63 height 35
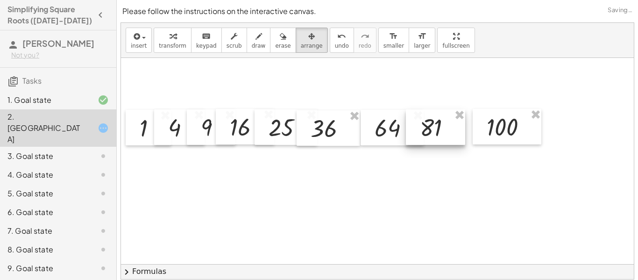
click at [431, 129] on div at bounding box center [435, 126] width 59 height 35
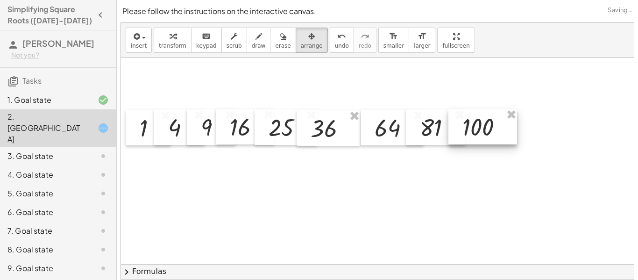
drag, startPoint x: 481, startPoint y: 130, endPoint x: 457, endPoint y: 130, distance: 24.3
click at [457, 130] on div at bounding box center [482, 126] width 69 height 35
click at [255, 47] on span "draw" at bounding box center [259, 46] width 14 height 7
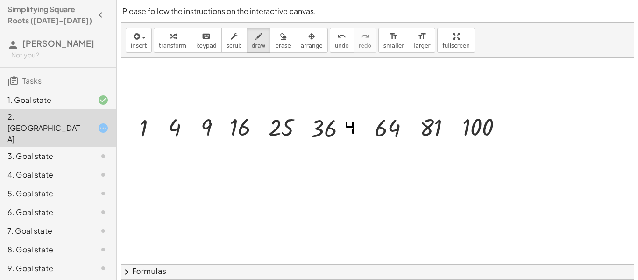
drag, startPoint x: 347, startPoint y: 123, endPoint x: 353, endPoint y: 133, distance: 12.2
click at [353, 133] on div at bounding box center [377, 257] width 513 height 412
drag, startPoint x: 361, startPoint y: 134, endPoint x: 362, endPoint y: 128, distance: 5.2
click at [362, 128] on div at bounding box center [377, 257] width 513 height 412
click at [77, 150] on div "3. Goal state" at bounding box center [44, 155] width 75 height 11
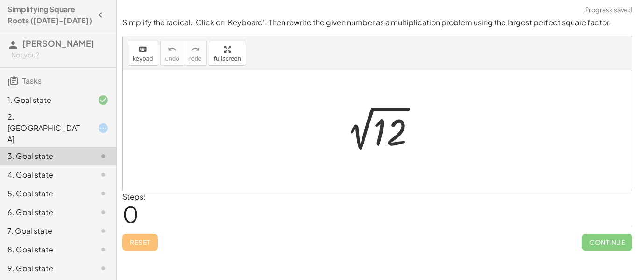
click at [382, 122] on div at bounding box center [381, 130] width 94 height 47
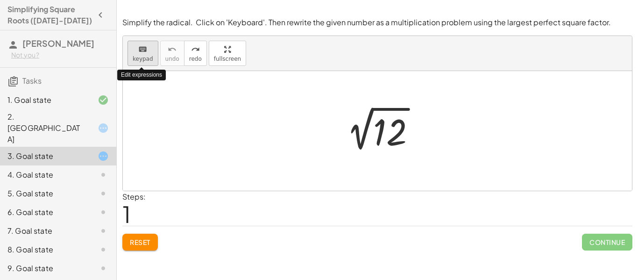
click at [138, 56] on span "keypad" at bounding box center [143, 59] width 21 height 7
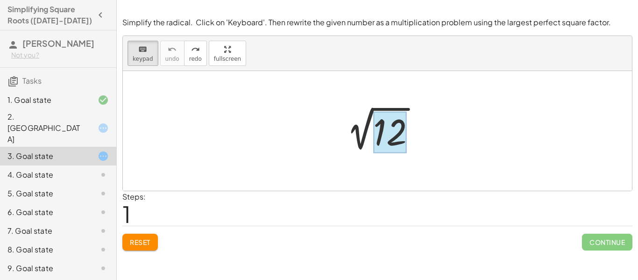
click at [398, 142] on div at bounding box center [390, 133] width 34 height 42
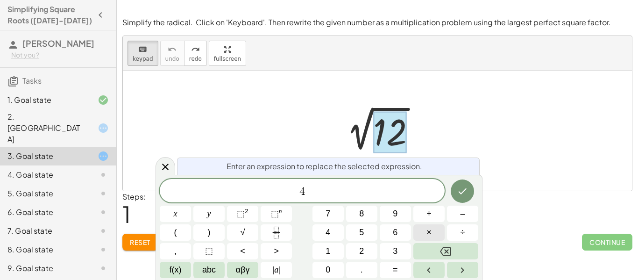
click at [429, 236] on span "×" at bounding box center [428, 232] width 5 height 13
click at [470, 190] on button "Done" at bounding box center [462, 190] width 23 height 23
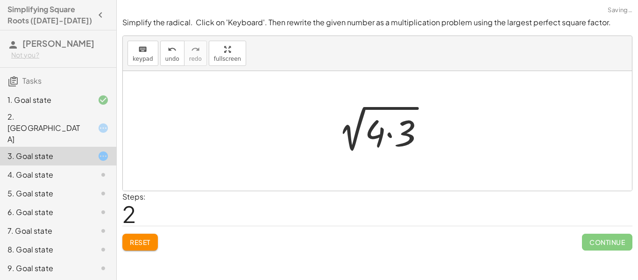
click at [470, 191] on div "Steps: 2" at bounding box center [377, 208] width 510 height 35
drag, startPoint x: 379, startPoint y: 135, endPoint x: 341, endPoint y: 130, distance: 38.6
click at [341, 130] on div at bounding box center [381, 131] width 111 height 48
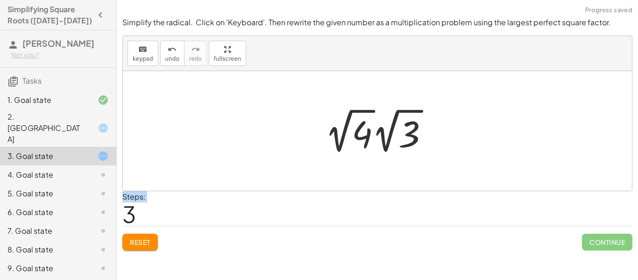
click at [339, 149] on div at bounding box center [380, 130] width 121 height 51
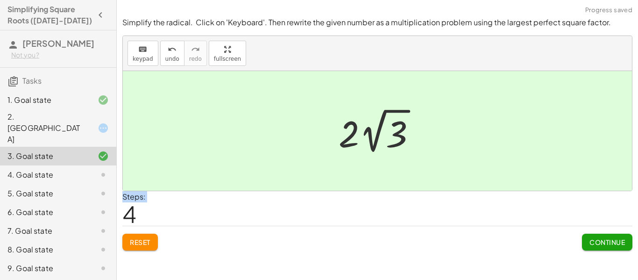
click at [622, 247] on button "Continue" at bounding box center [607, 242] width 50 height 17
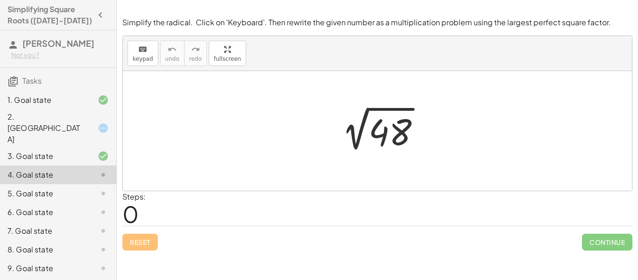
click at [356, 141] on div at bounding box center [380, 130] width 103 height 47
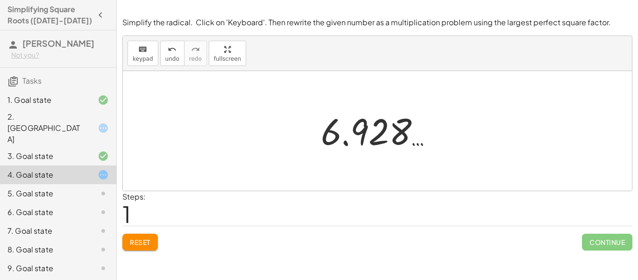
click at [155, 245] on button "Reset" at bounding box center [139, 242] width 35 height 17
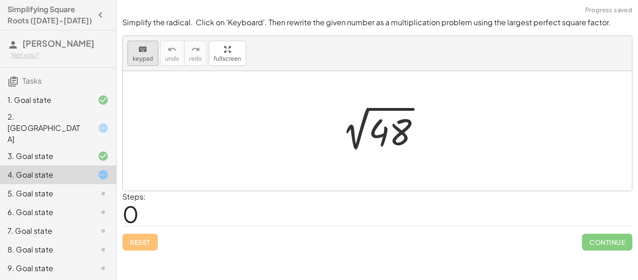
click at [139, 59] on span "keypad" at bounding box center [143, 59] width 21 height 7
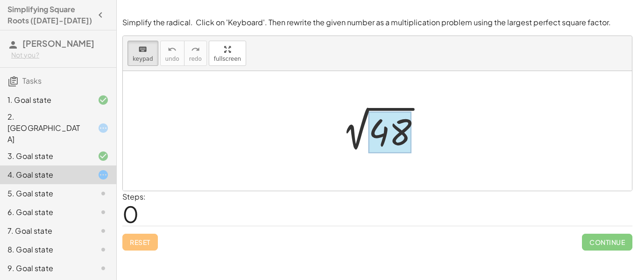
click at [398, 126] on div at bounding box center [390, 133] width 43 height 42
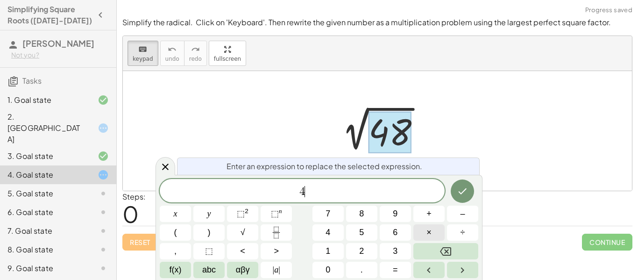
click at [435, 233] on button "×" at bounding box center [428, 232] width 31 height 16
click at [454, 195] on button "Done" at bounding box center [462, 190] width 23 height 23
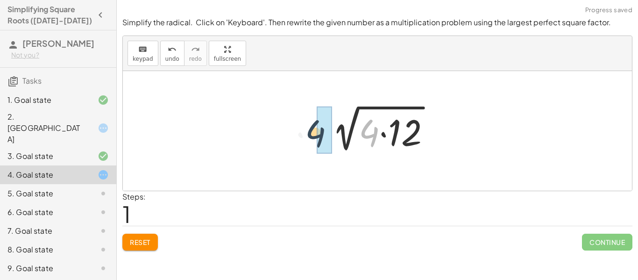
drag, startPoint x: 371, startPoint y: 138, endPoint x: 312, endPoint y: 140, distance: 58.9
click at [312, 140] on div "2 √ 48 · 4 2 √ ( · 4 · 12 )" at bounding box center [377, 131] width 135 height 53
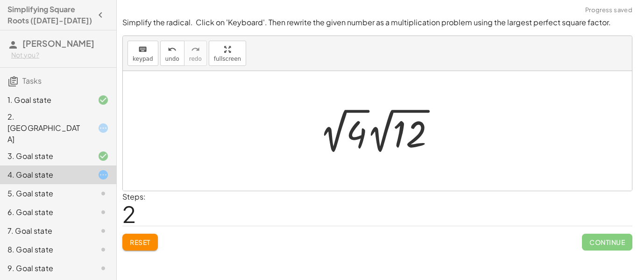
click at [333, 148] on div at bounding box center [381, 130] width 133 height 51
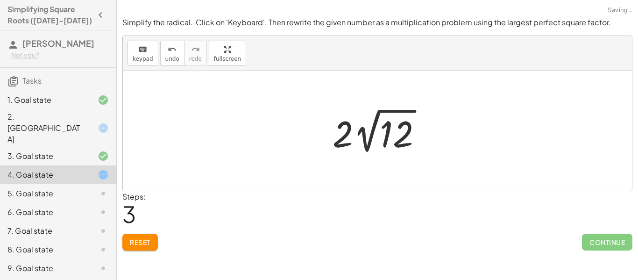
click at [152, 241] on button "Reset" at bounding box center [139, 242] width 35 height 17
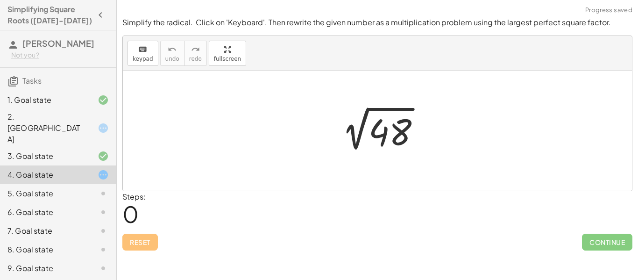
click at [382, 135] on div at bounding box center [380, 130] width 103 height 47
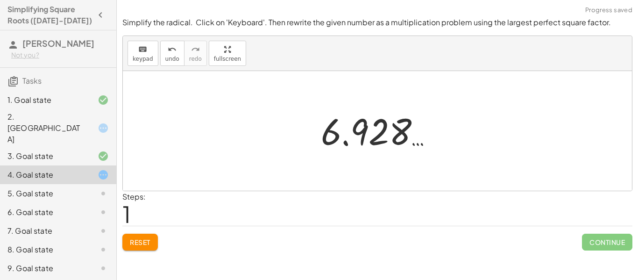
click at [149, 246] on span "Reset" at bounding box center [140, 242] width 21 height 8
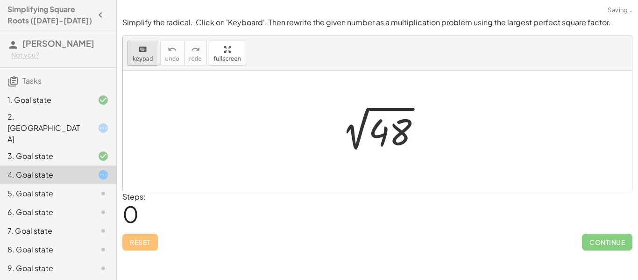
click at [149, 41] on button "keyboard keypad" at bounding box center [143, 53] width 31 height 25
click at [390, 121] on div at bounding box center [390, 133] width 43 height 42
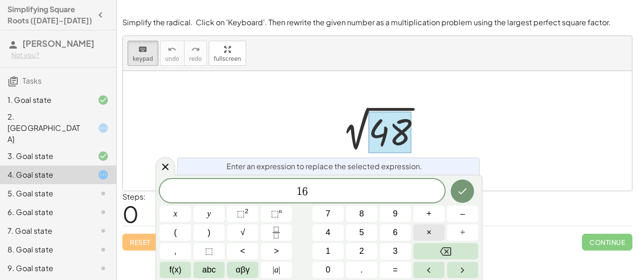
click at [436, 234] on button "×" at bounding box center [428, 232] width 31 height 16
click at [462, 187] on icon "Done" at bounding box center [462, 190] width 11 height 11
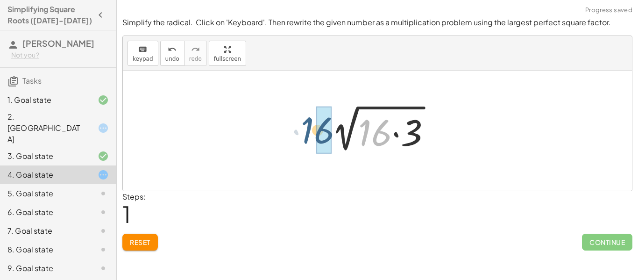
drag, startPoint x: 383, startPoint y: 144, endPoint x: 323, endPoint y: 142, distance: 59.8
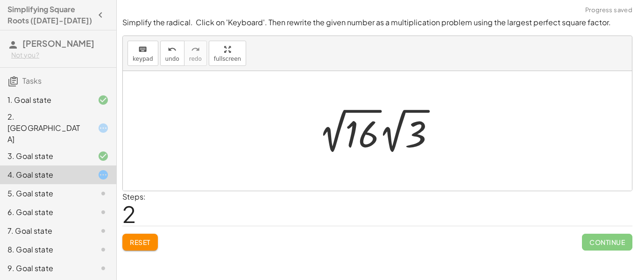
click at [334, 147] on div at bounding box center [381, 130] width 134 height 51
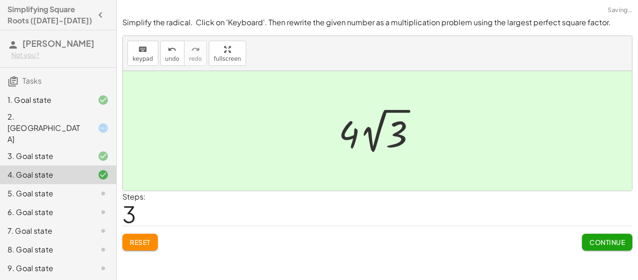
click at [603, 246] on button "Continue" at bounding box center [607, 242] width 50 height 17
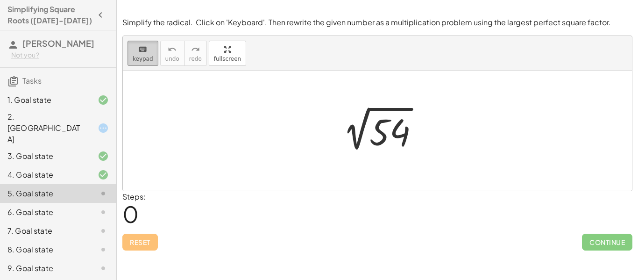
click at [150, 58] on span "keypad" at bounding box center [143, 59] width 21 height 7
click at [142, 52] on icon "keyboard" at bounding box center [142, 49] width 9 height 11
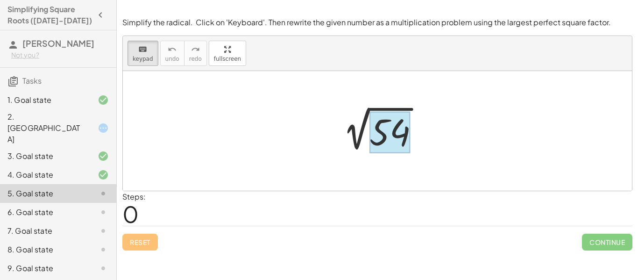
click at [390, 128] on div at bounding box center [389, 133] width 41 height 42
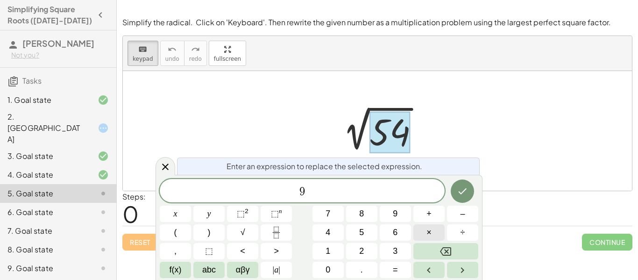
click at [428, 234] on span "×" at bounding box center [428, 232] width 5 height 13
click at [458, 195] on icon "Done" at bounding box center [462, 190] width 11 height 11
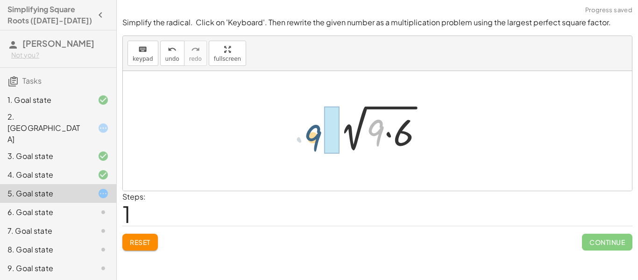
drag, startPoint x: 377, startPoint y: 134, endPoint x: 315, endPoint y: 140, distance: 62.8
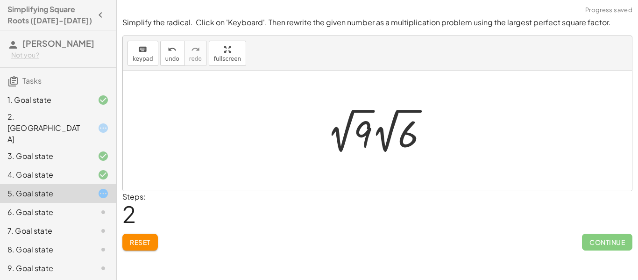
click at [343, 147] on div at bounding box center [381, 130] width 118 height 51
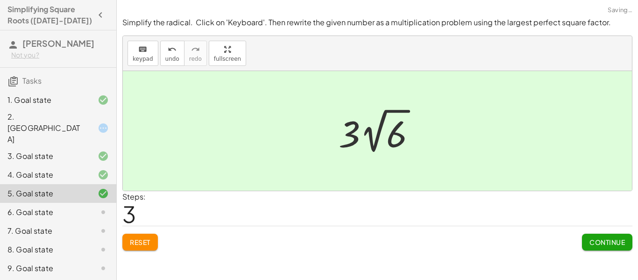
click at [603, 235] on button "Continue" at bounding box center [607, 242] width 50 height 17
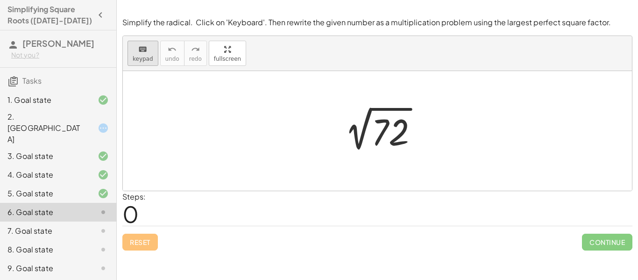
click at [134, 57] on span "keypad" at bounding box center [143, 59] width 21 height 7
click at [392, 131] on div at bounding box center [390, 133] width 38 height 42
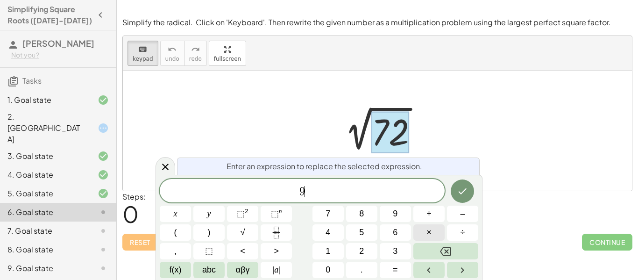
click at [424, 235] on button "×" at bounding box center [428, 232] width 31 height 16
click at [459, 185] on icon "Done" at bounding box center [462, 190] width 11 height 11
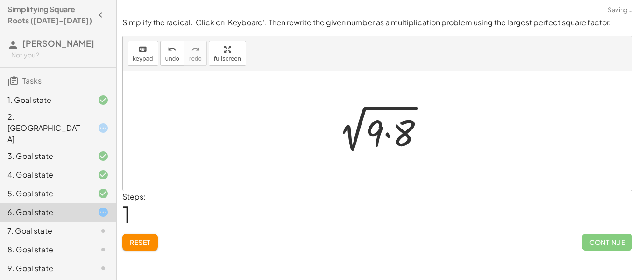
click at [459, 185] on div at bounding box center [377, 131] width 509 height 120
drag, startPoint x: 375, startPoint y: 135, endPoint x: 339, endPoint y: 141, distance: 36.9
click at [339, 141] on div at bounding box center [381, 131] width 110 height 48
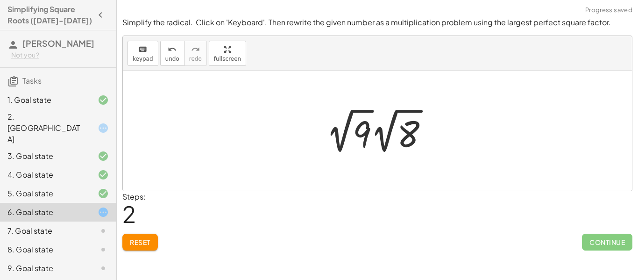
click at [340, 147] on div at bounding box center [380, 130] width 119 height 51
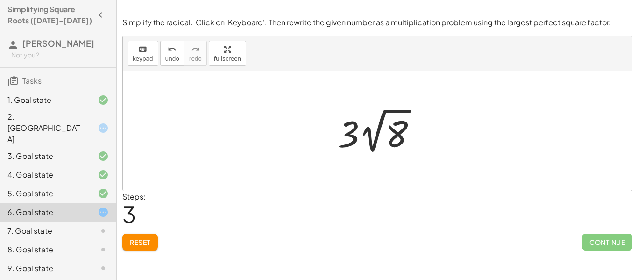
click at [130, 248] on button "Reset" at bounding box center [139, 242] width 35 height 17
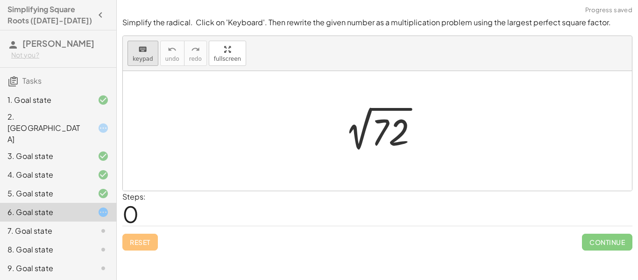
click at [143, 62] on button "keyboard keypad" at bounding box center [143, 53] width 31 height 25
click at [380, 139] on div at bounding box center [390, 133] width 38 height 42
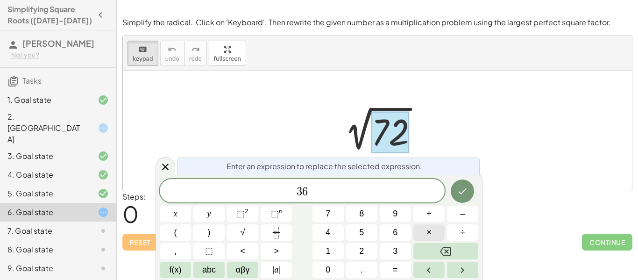
click at [434, 240] on button "×" at bounding box center [428, 232] width 31 height 16
click at [469, 190] on button "Done" at bounding box center [462, 190] width 23 height 23
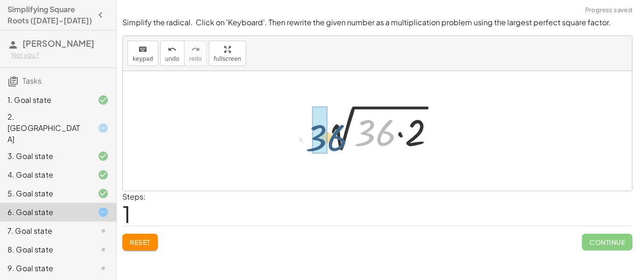
drag, startPoint x: 371, startPoint y: 138, endPoint x: 312, endPoint y: 139, distance: 59.3
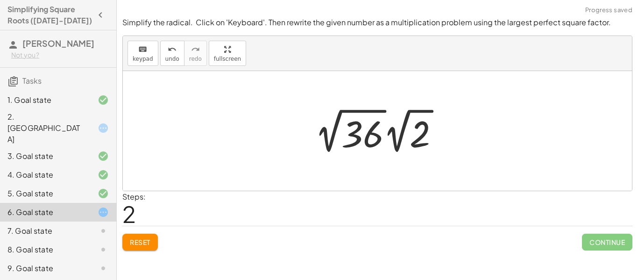
click at [328, 145] on div at bounding box center [380, 130] width 141 height 51
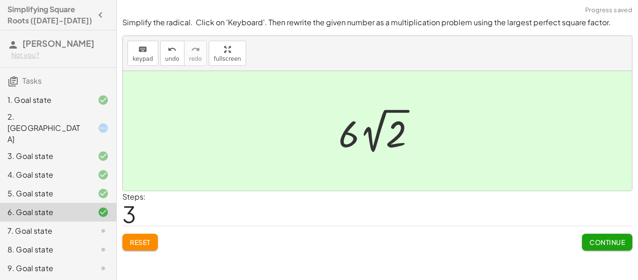
click at [605, 239] on span "Continue" at bounding box center [606, 242] width 35 height 8
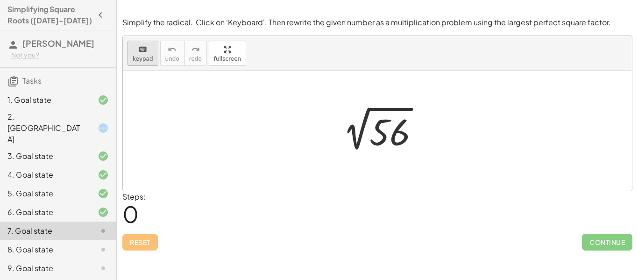
click at [150, 53] on div "keyboard" at bounding box center [143, 48] width 21 height 11
click at [380, 134] on div at bounding box center [389, 133] width 41 height 42
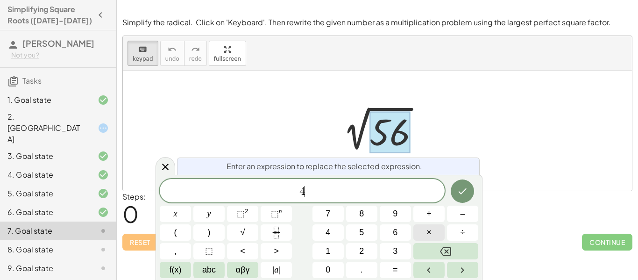
click at [426, 234] on span "×" at bounding box center [428, 232] width 5 height 13
click at [457, 198] on button "Done" at bounding box center [462, 190] width 23 height 23
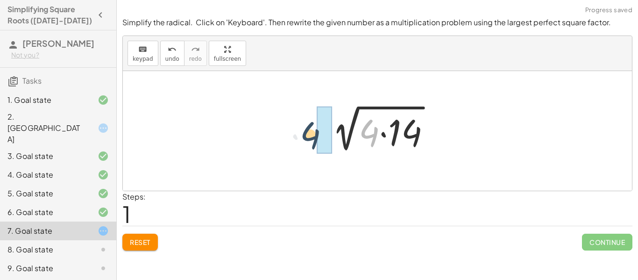
drag, startPoint x: 370, startPoint y: 138, endPoint x: 311, endPoint y: 140, distance: 59.4
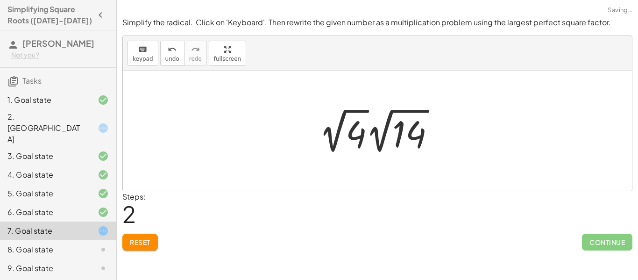
click at [334, 144] on div at bounding box center [380, 130] width 133 height 51
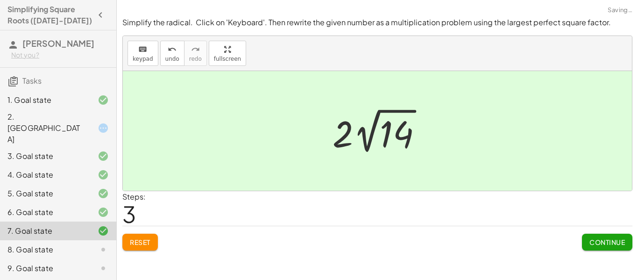
click at [608, 240] on span "Continue" at bounding box center [606, 242] width 35 height 8
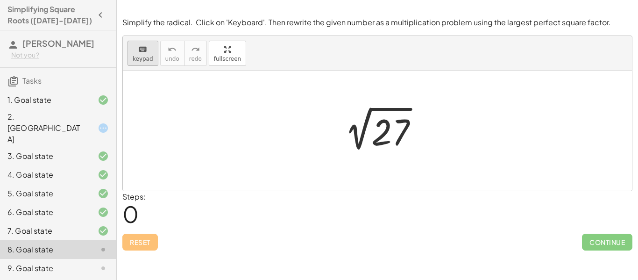
click at [135, 58] on span "keypad" at bounding box center [143, 59] width 21 height 7
click at [399, 145] on div at bounding box center [390, 133] width 38 height 42
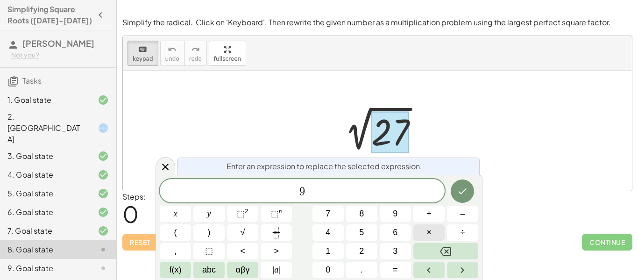
click at [422, 237] on button "×" at bounding box center [428, 232] width 31 height 16
click at [469, 188] on button "Done" at bounding box center [462, 190] width 23 height 23
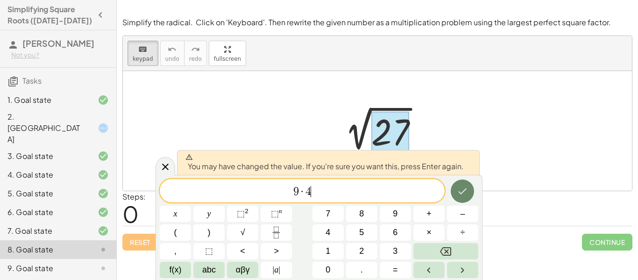
click at [465, 191] on icon "Done" at bounding box center [462, 190] width 11 height 11
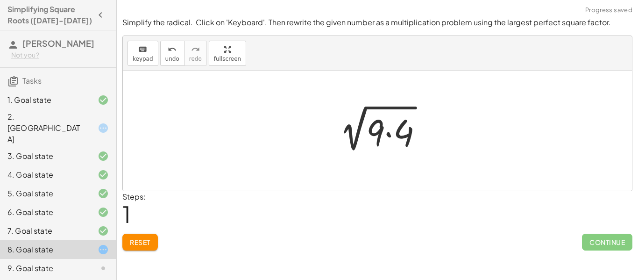
click at [382, 133] on div at bounding box center [381, 131] width 108 height 48
drag, startPoint x: 382, startPoint y: 133, endPoint x: 341, endPoint y: 132, distance: 40.6
click at [341, 132] on div at bounding box center [381, 131] width 108 height 48
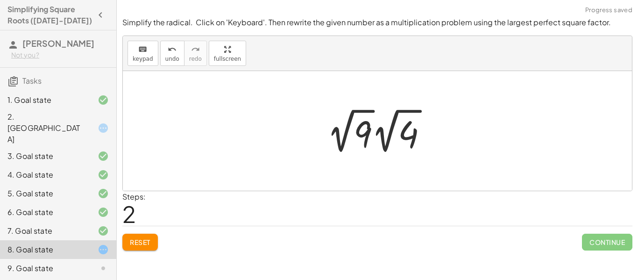
click at [342, 147] on div at bounding box center [380, 130] width 117 height 51
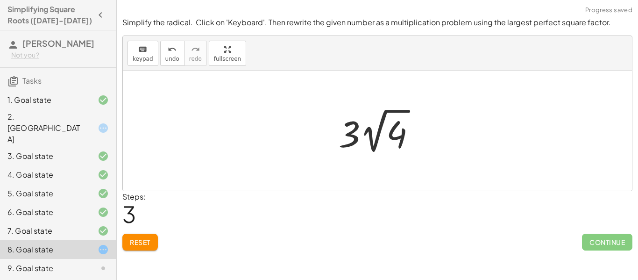
click at [376, 146] on div at bounding box center [381, 130] width 94 height 51
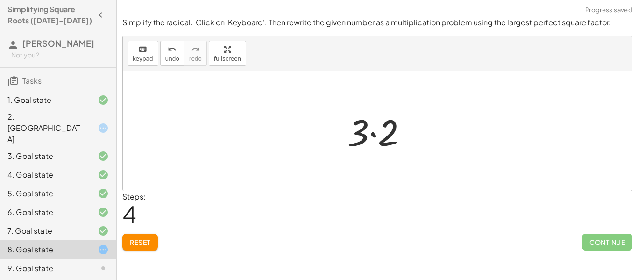
click at [144, 248] on button "Reset" at bounding box center [139, 242] width 35 height 17
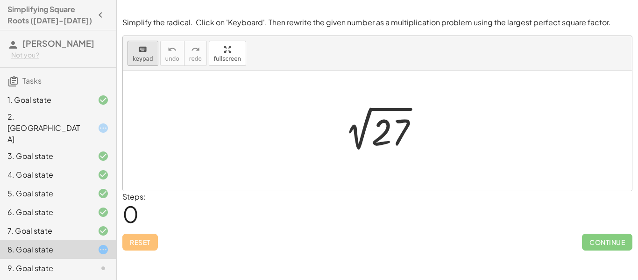
click at [141, 59] on span "keypad" at bounding box center [143, 59] width 21 height 7
click at [396, 127] on div at bounding box center [390, 133] width 38 height 42
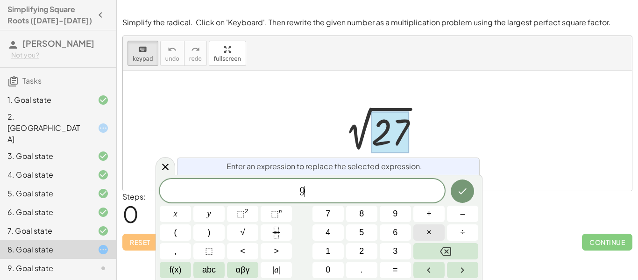
click at [435, 234] on button "×" at bounding box center [428, 232] width 31 height 16
click at [466, 196] on icon "Done" at bounding box center [462, 190] width 11 height 11
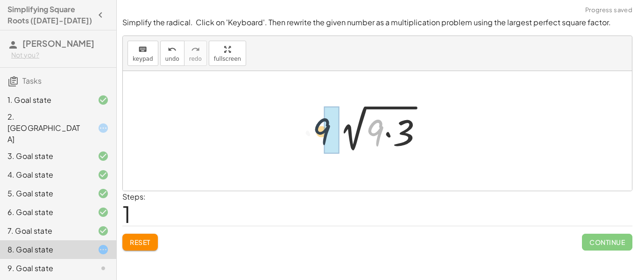
drag, startPoint x: 371, startPoint y: 132, endPoint x: 314, endPoint y: 131, distance: 56.5
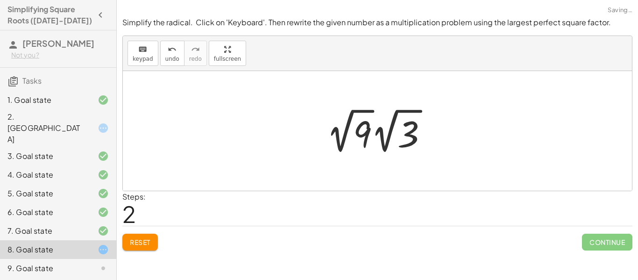
click at [348, 140] on div at bounding box center [381, 130] width 118 height 51
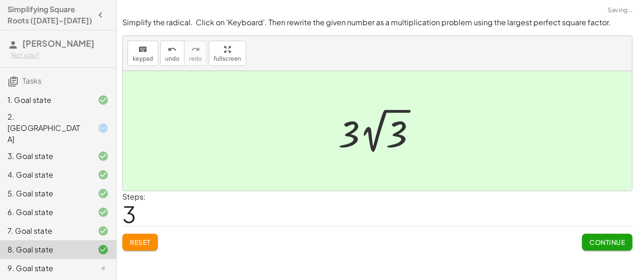
click at [594, 246] on span "Continue" at bounding box center [606, 242] width 35 height 8
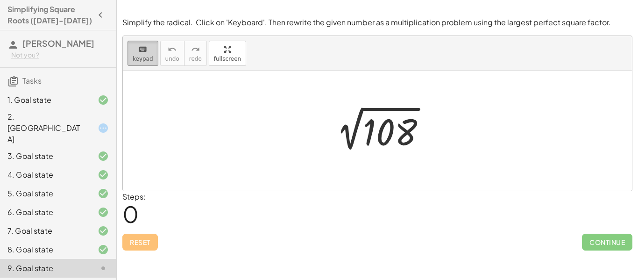
click at [147, 61] on span "keypad" at bounding box center [143, 59] width 21 height 7
click at [147, 60] on span "keypad" at bounding box center [143, 59] width 21 height 7
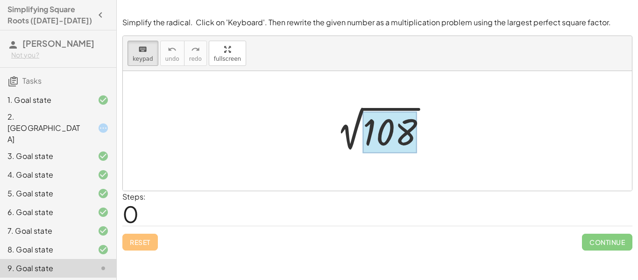
click at [374, 128] on div at bounding box center [390, 133] width 54 height 42
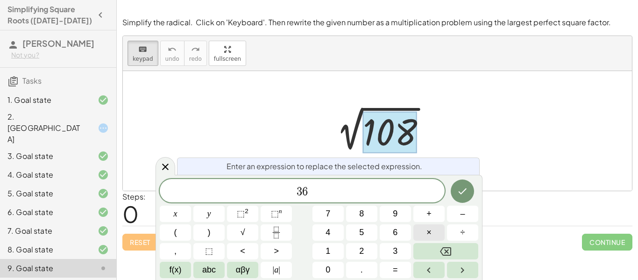
click at [432, 235] on button "×" at bounding box center [428, 232] width 31 height 16
click at [463, 172] on div "Enter an expression to replace the selected expression." at bounding box center [328, 165] width 303 height 17
click at [462, 189] on icon "Done" at bounding box center [462, 190] width 11 height 11
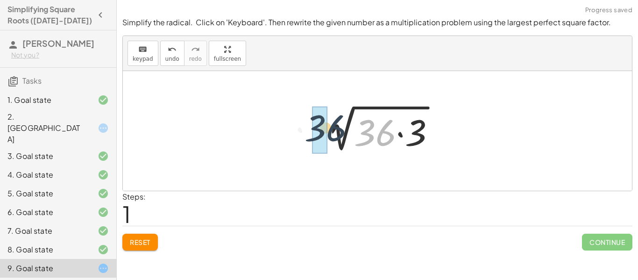
drag, startPoint x: 382, startPoint y: 133, endPoint x: 329, endPoint y: 128, distance: 52.5
click at [329, 128] on div at bounding box center [381, 131] width 133 height 48
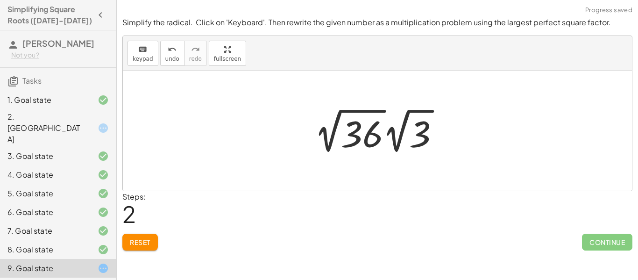
click at [327, 150] on div at bounding box center [381, 130] width 142 height 51
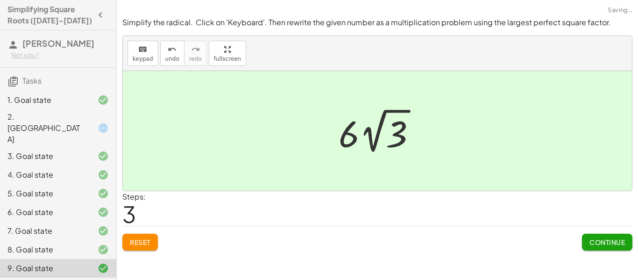
click at [610, 238] on span "Continue" at bounding box center [606, 242] width 35 height 8
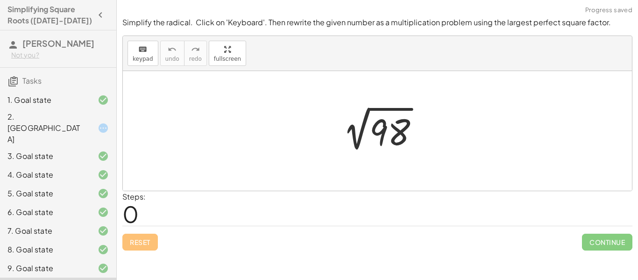
scroll to position [1, 0]
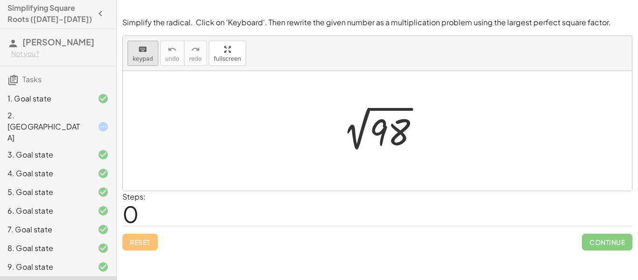
click at [136, 62] on button "keyboard keypad" at bounding box center [143, 53] width 31 height 25
click at [391, 129] on div at bounding box center [389, 133] width 41 height 42
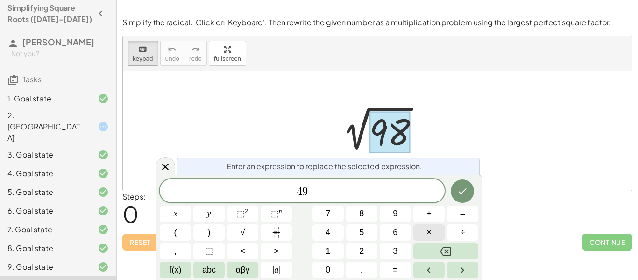
click at [414, 229] on button "×" at bounding box center [428, 232] width 31 height 16
click at [466, 189] on icon "Done" at bounding box center [462, 190] width 11 height 11
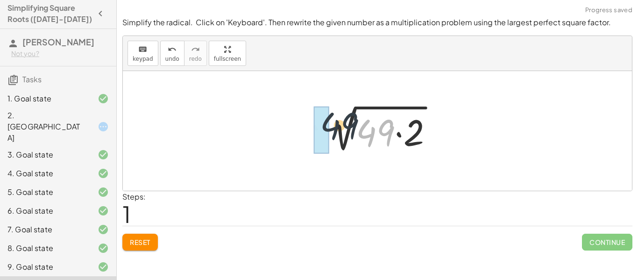
drag, startPoint x: 364, startPoint y: 136, endPoint x: 302, endPoint y: 126, distance: 63.0
click at [302, 126] on div "2 √ 98 · 49 2 √ ( · 49 · 2 )" at bounding box center [377, 131] width 509 height 120
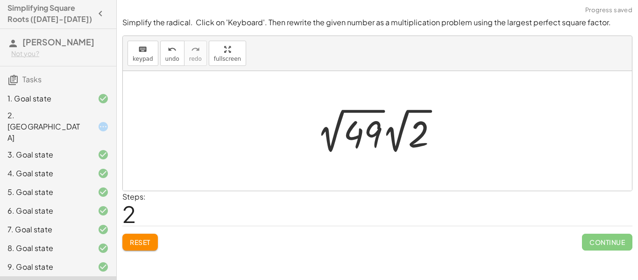
click at [332, 145] on div at bounding box center [381, 130] width 138 height 51
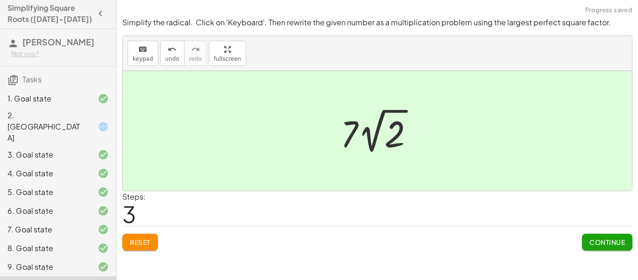
click at [597, 235] on button "Continue" at bounding box center [607, 242] width 50 height 17
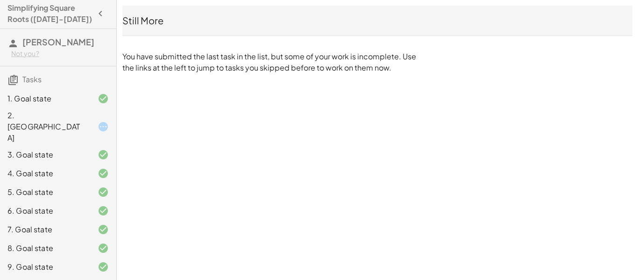
click at [79, 117] on div "2. [GEOGRAPHIC_DATA]" at bounding box center [44, 127] width 75 height 34
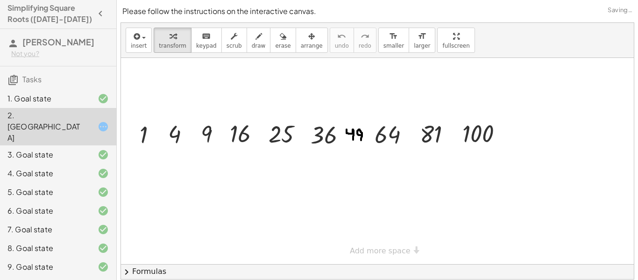
scroll to position [29, 0]
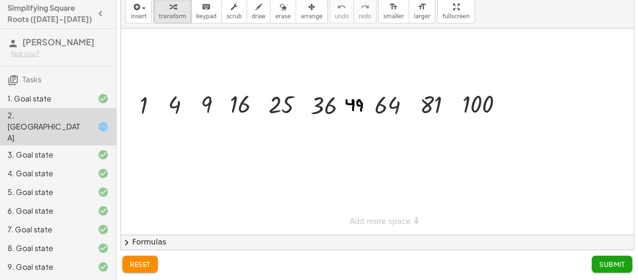
click at [128, 262] on button "reset" at bounding box center [139, 263] width 35 height 17
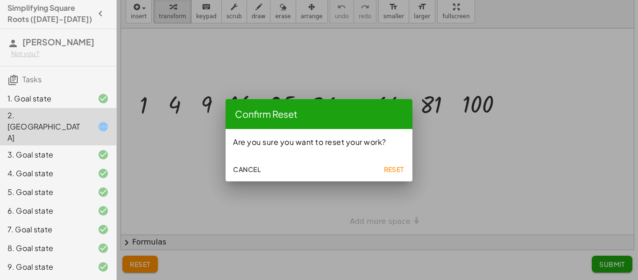
click at [400, 170] on span "Reset" at bounding box center [393, 169] width 21 height 8
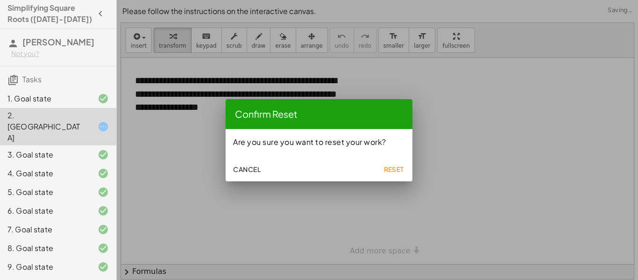
scroll to position [29, 0]
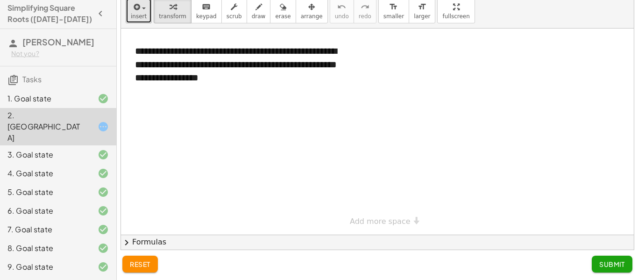
click at [133, 19] on span "insert" at bounding box center [139, 16] width 16 height 7
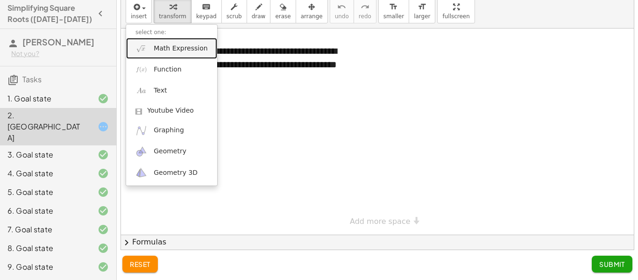
click at [194, 51] on span "Math Expression" at bounding box center [181, 48] width 54 height 9
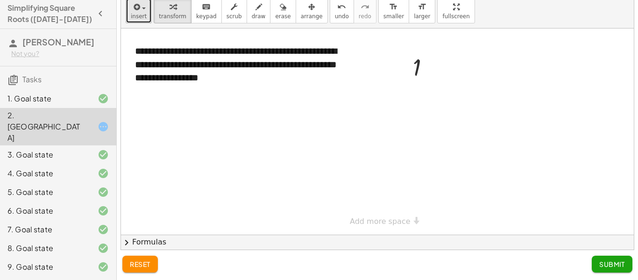
click at [138, 14] on span "insert" at bounding box center [139, 16] width 16 height 7
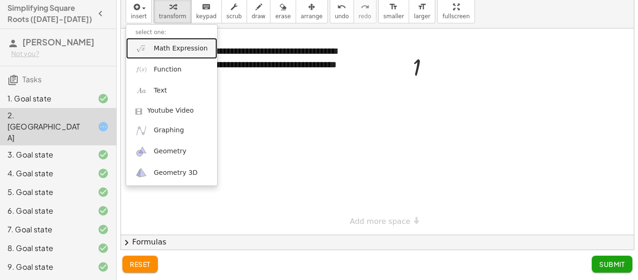
click at [162, 51] on span "Math Expression" at bounding box center [181, 48] width 54 height 9
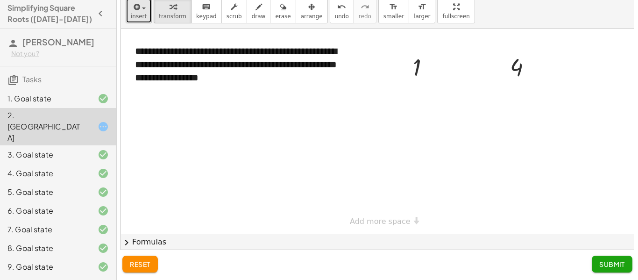
click at [142, 20] on button "insert" at bounding box center [139, 10] width 26 height 25
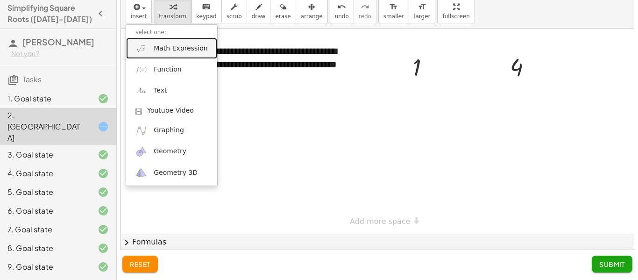
click at [171, 56] on link "Math Expression" at bounding box center [171, 48] width 91 height 21
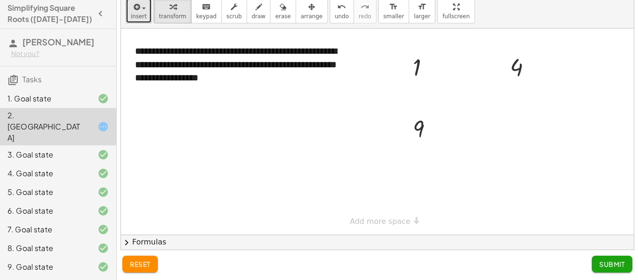
click at [147, 16] on button "insert" at bounding box center [139, 10] width 26 height 25
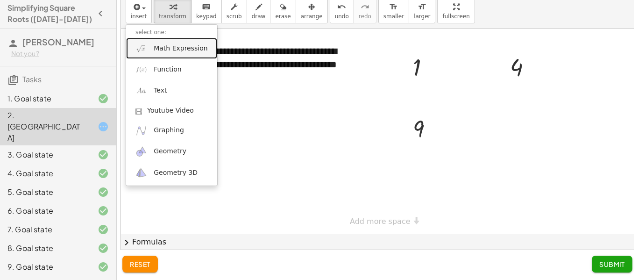
click at [172, 47] on span "Math Expression" at bounding box center [181, 48] width 54 height 9
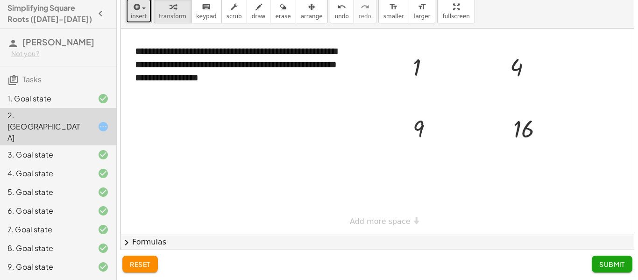
click at [146, 7] on button "insert" at bounding box center [139, 10] width 26 height 25
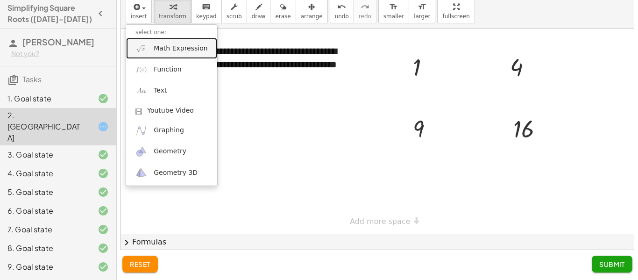
click at [165, 46] on span "Math Expression" at bounding box center [181, 48] width 54 height 9
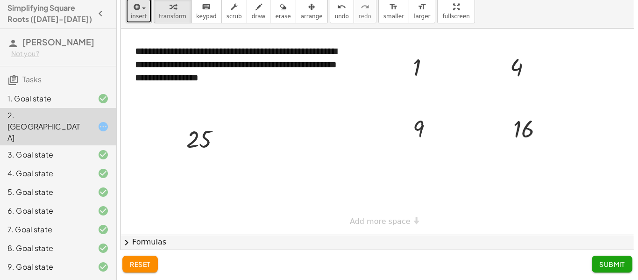
click at [140, 13] on span "insert" at bounding box center [139, 16] width 16 height 7
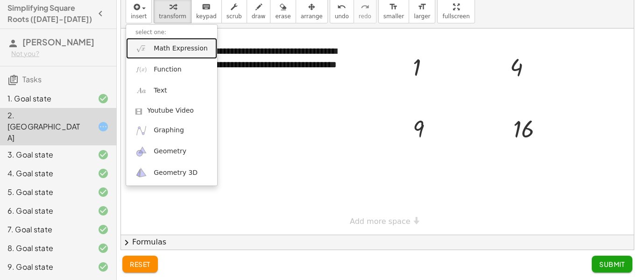
click at [167, 51] on span "Math Expression" at bounding box center [181, 48] width 54 height 9
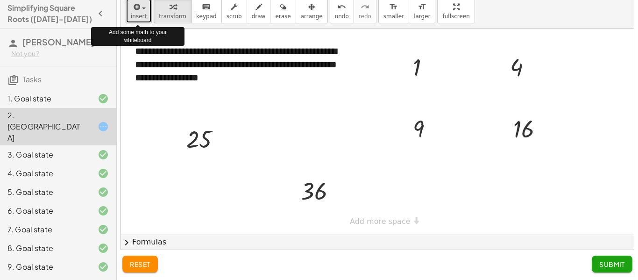
click at [140, 13] on span "insert" at bounding box center [139, 16] width 16 height 7
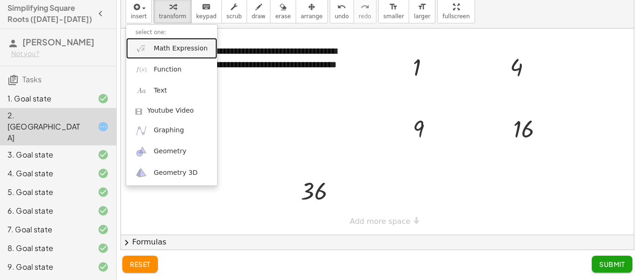
click at [157, 55] on link "Math Expression" at bounding box center [171, 48] width 91 height 21
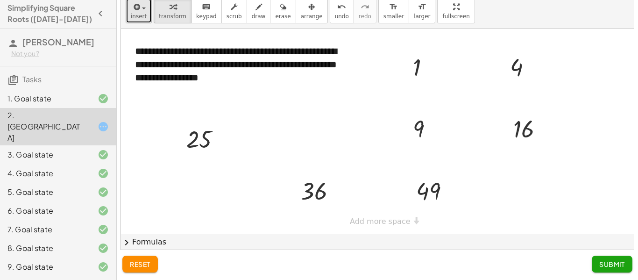
click at [133, 11] on icon "button" at bounding box center [136, 6] width 8 height 11
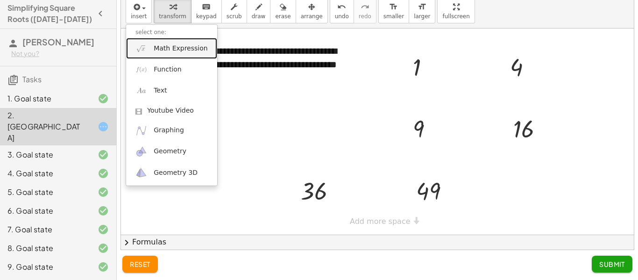
click at [166, 53] on link "Math Expression" at bounding box center [171, 48] width 91 height 21
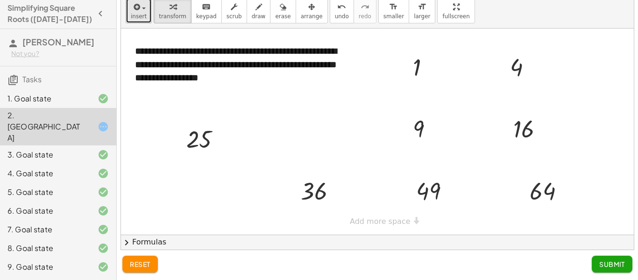
click at [132, 14] on span "insert" at bounding box center [139, 16] width 16 height 7
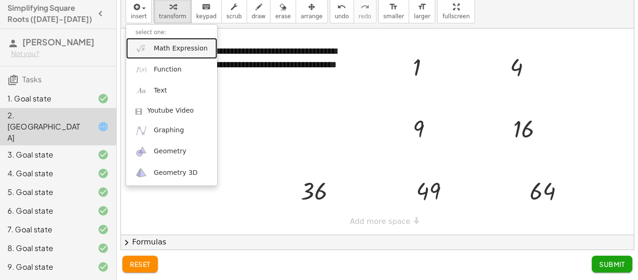
click at [162, 56] on link "Math Expression" at bounding box center [171, 48] width 91 height 21
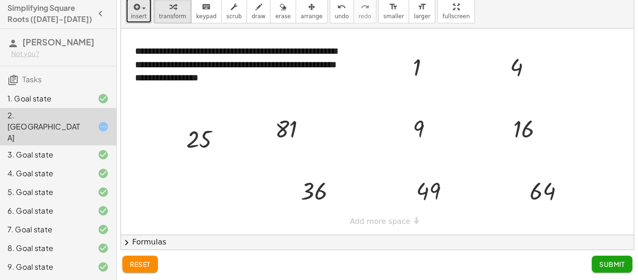
click at [134, 19] on span "insert" at bounding box center [139, 16] width 16 height 7
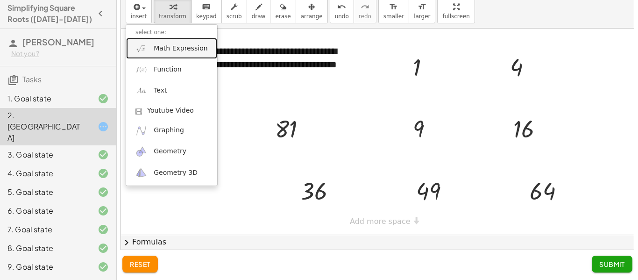
click at [187, 55] on link "Math Expression" at bounding box center [171, 48] width 91 height 21
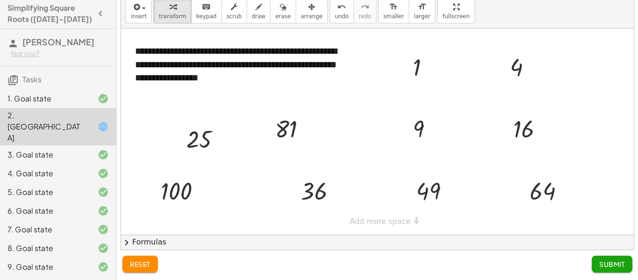
click at [605, 267] on span "Submit" at bounding box center [612, 264] width 26 height 8
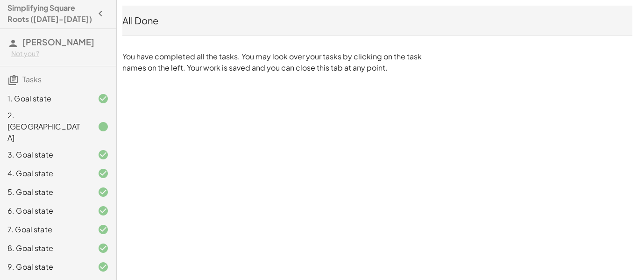
scroll to position [0, 0]
